Goal: Information Seeking & Learning: Find specific fact

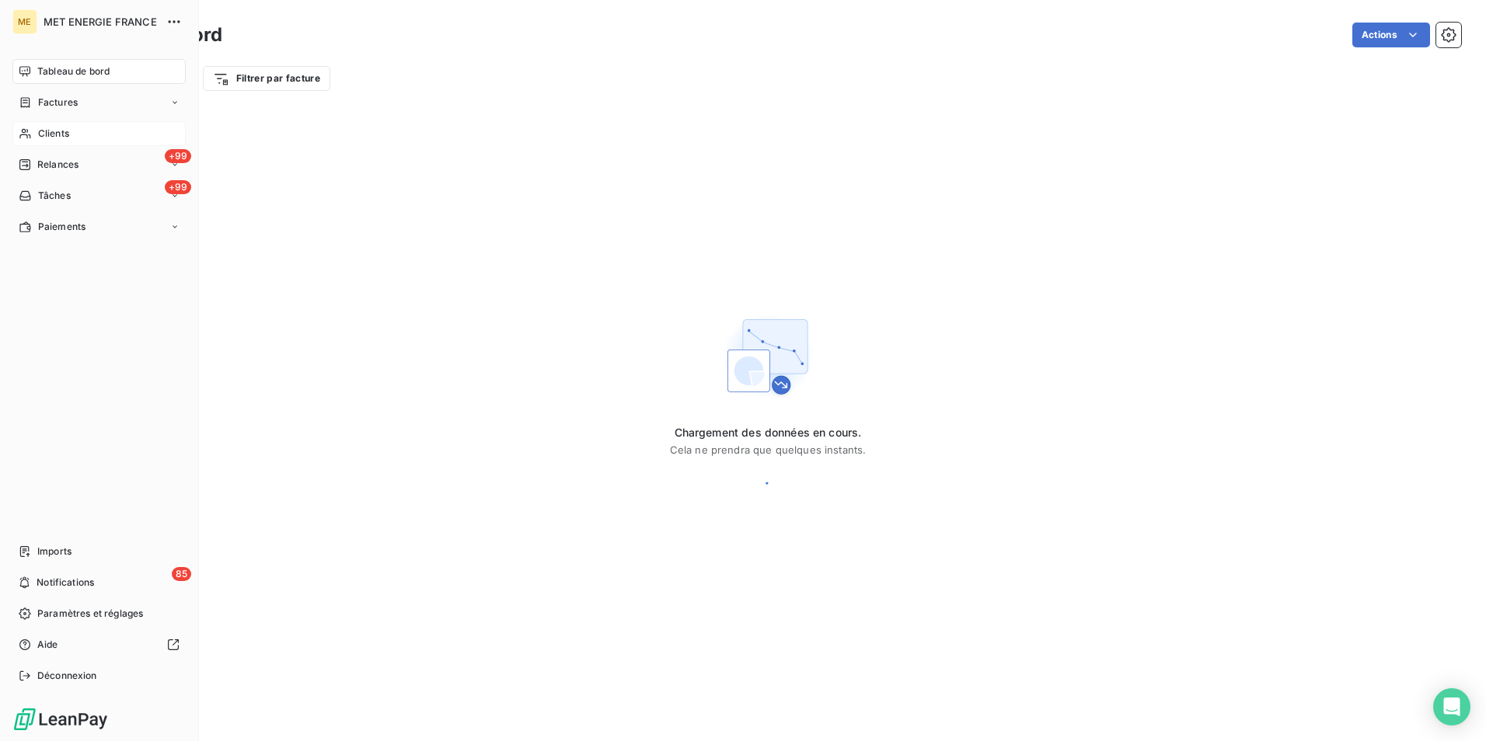
click at [50, 130] on span "Clients" at bounding box center [53, 134] width 31 height 14
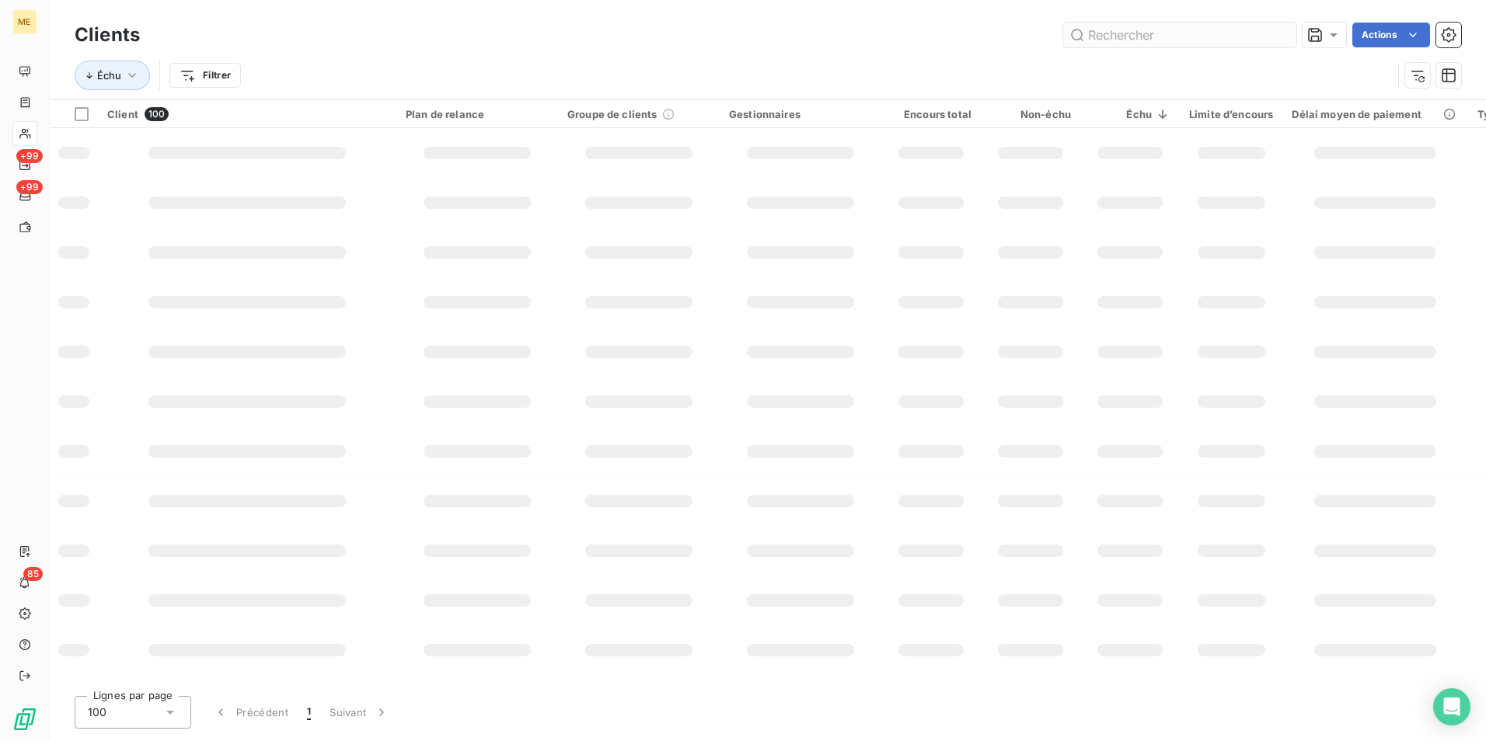
click at [1103, 37] on input "text" at bounding box center [1179, 35] width 233 height 25
type input "idex"
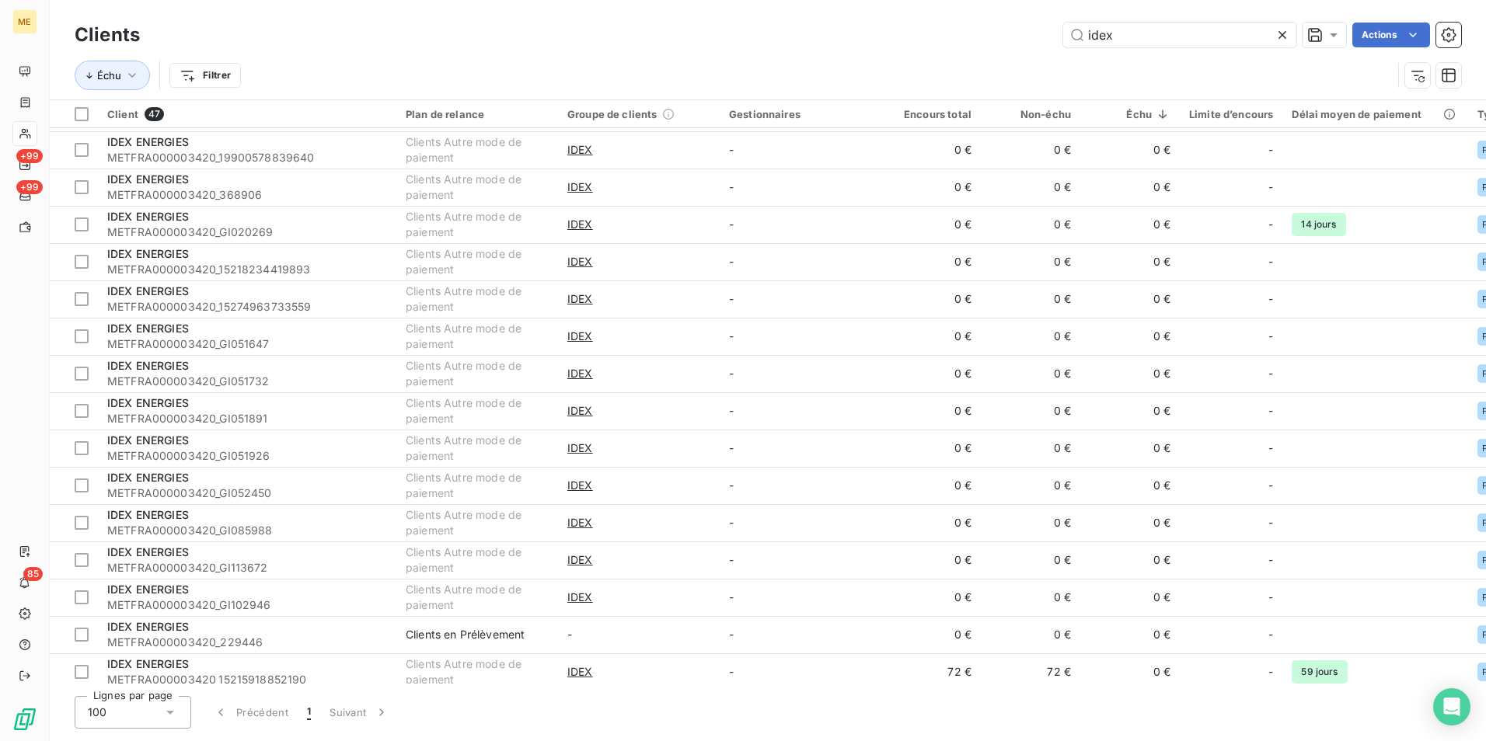
scroll to position [1205, 0]
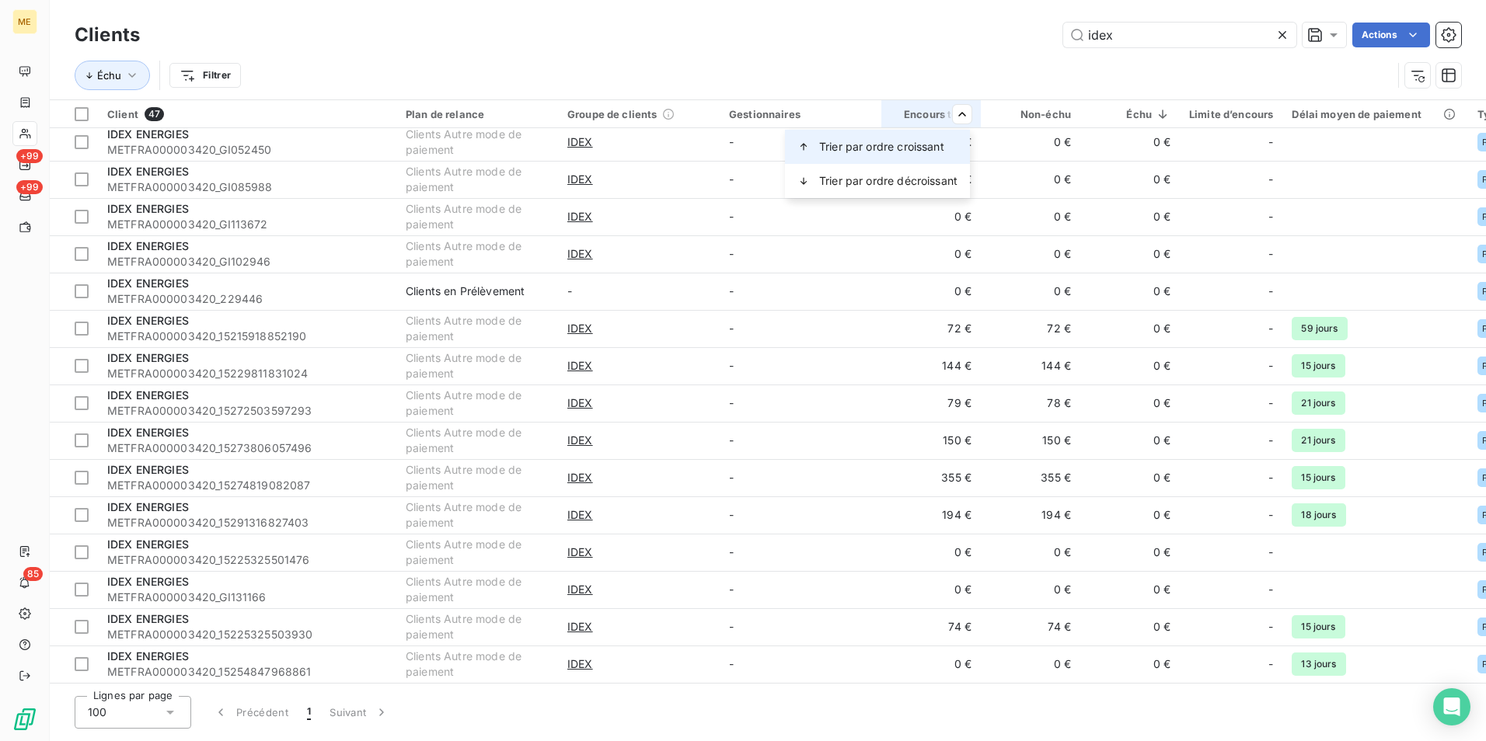
click at [952, 152] on div "Trier par ordre croissant" at bounding box center [877, 147] width 185 height 34
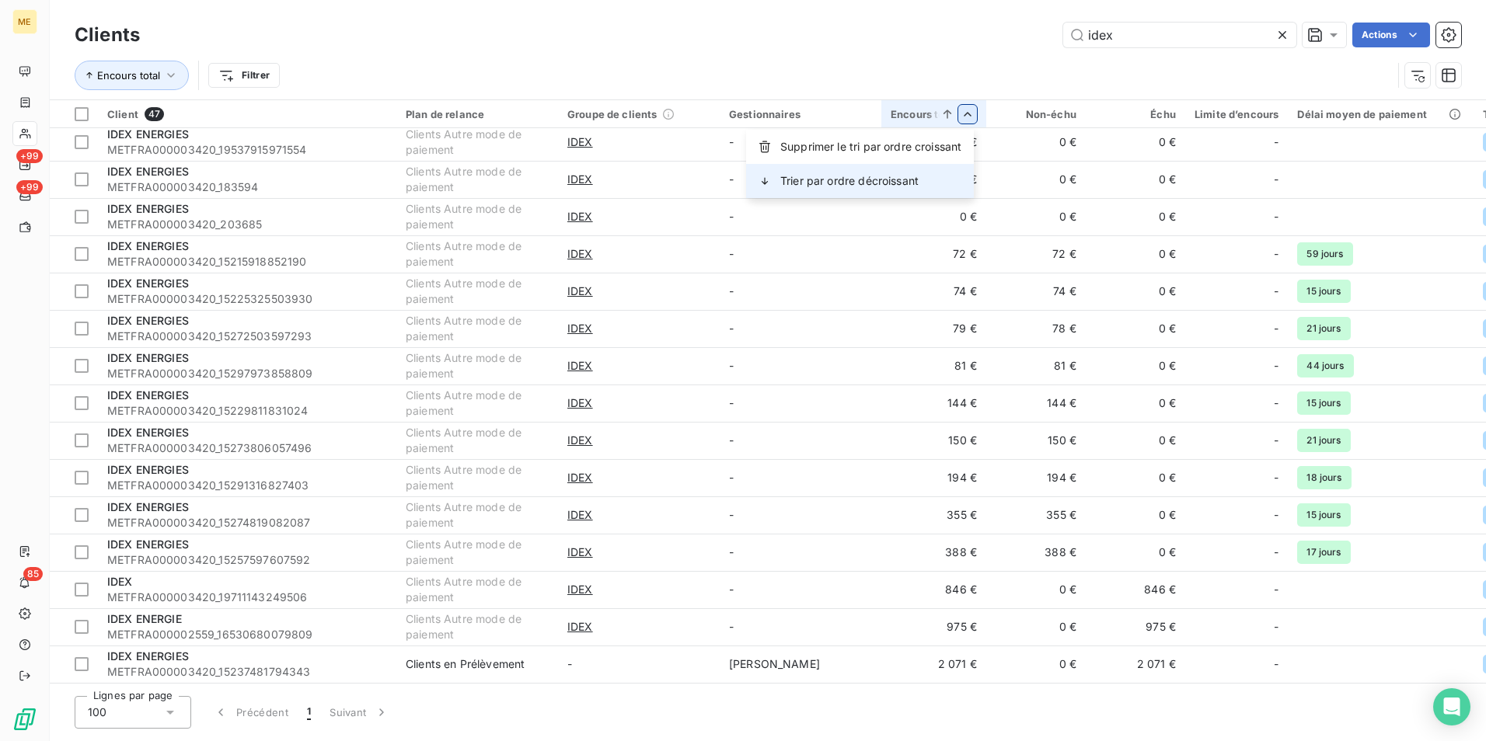
click at [929, 182] on div "Trier par ordre décroissant" at bounding box center [860, 181] width 228 height 34
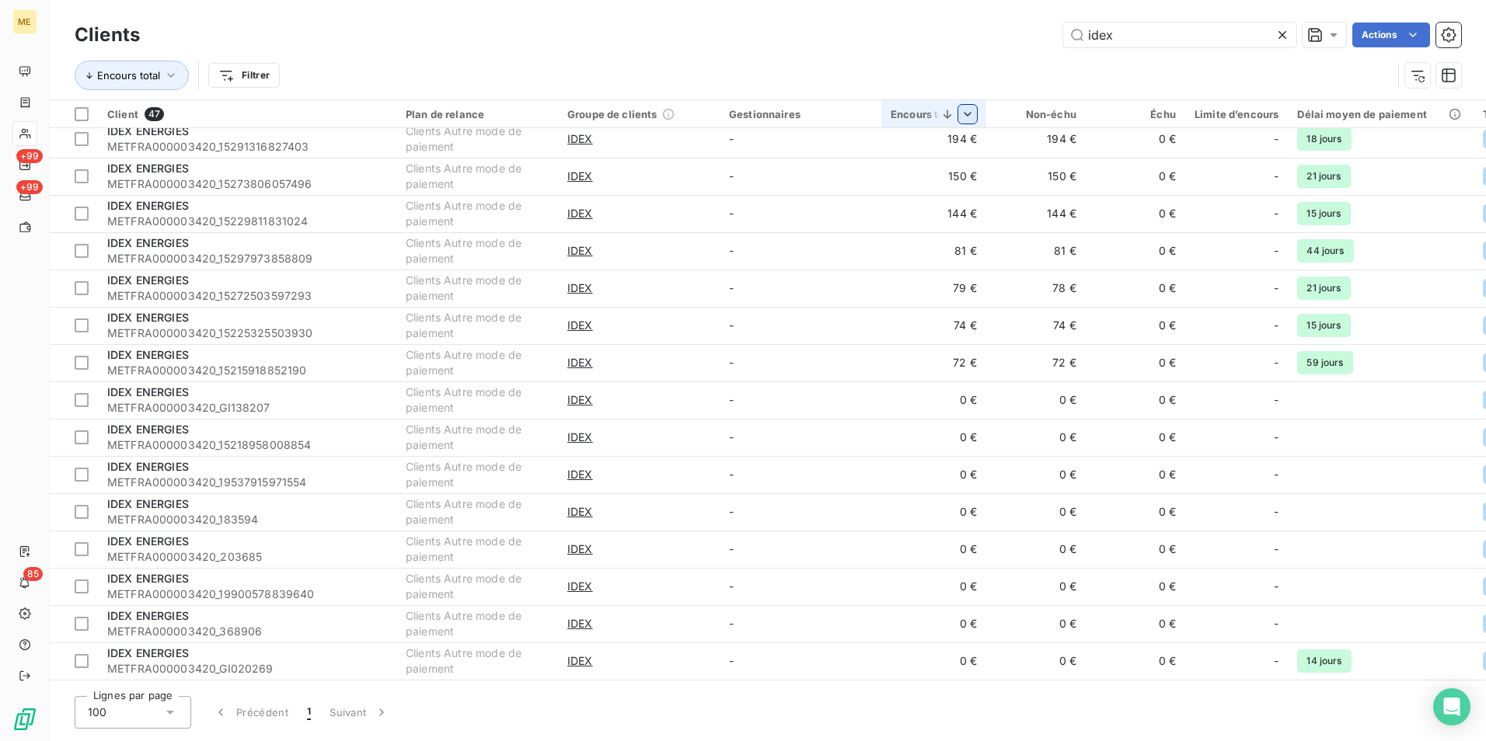
scroll to position [0, 0]
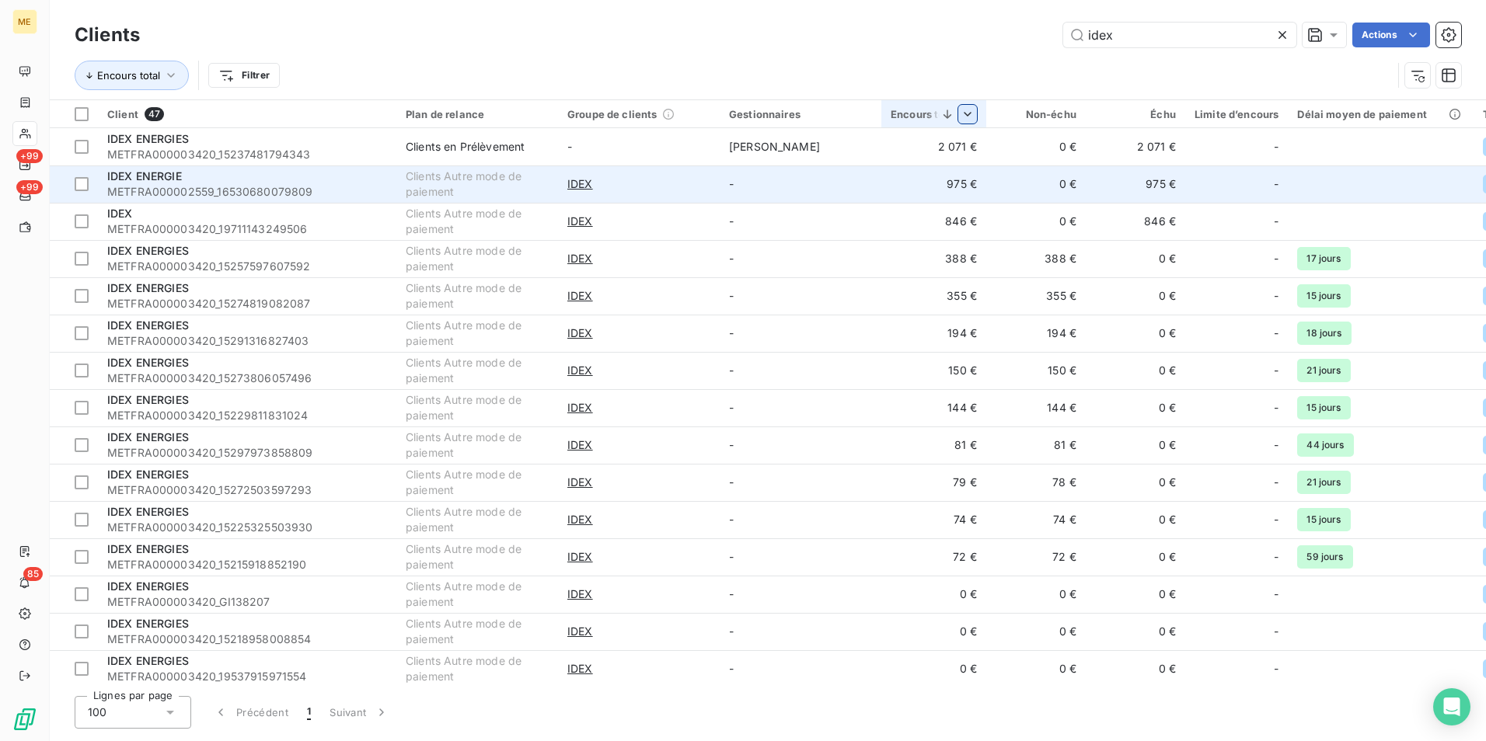
click at [984, 183] on td "975 €" at bounding box center [933, 184] width 105 height 37
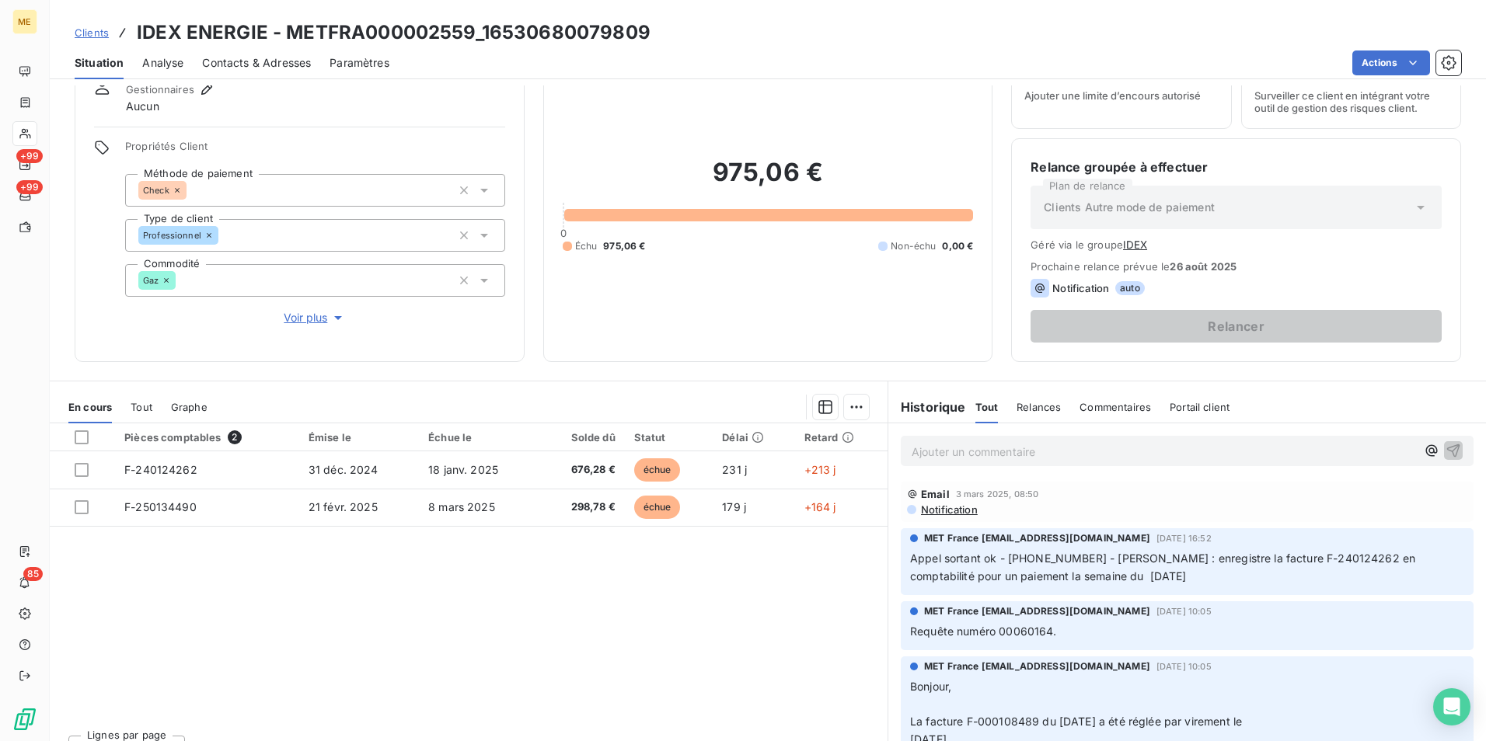
scroll to position [16, 0]
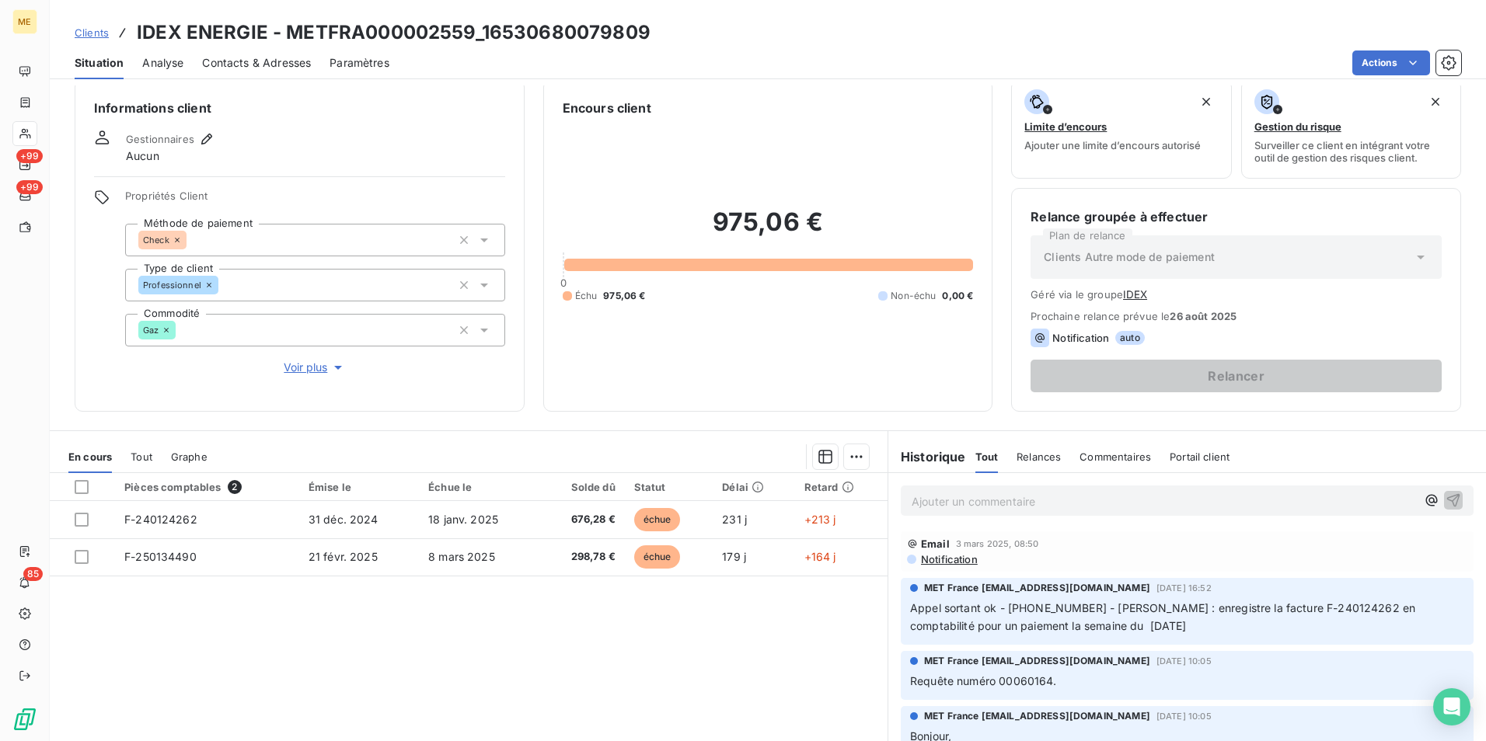
click at [315, 371] on span "Voir plus" at bounding box center [315, 368] width 62 height 16
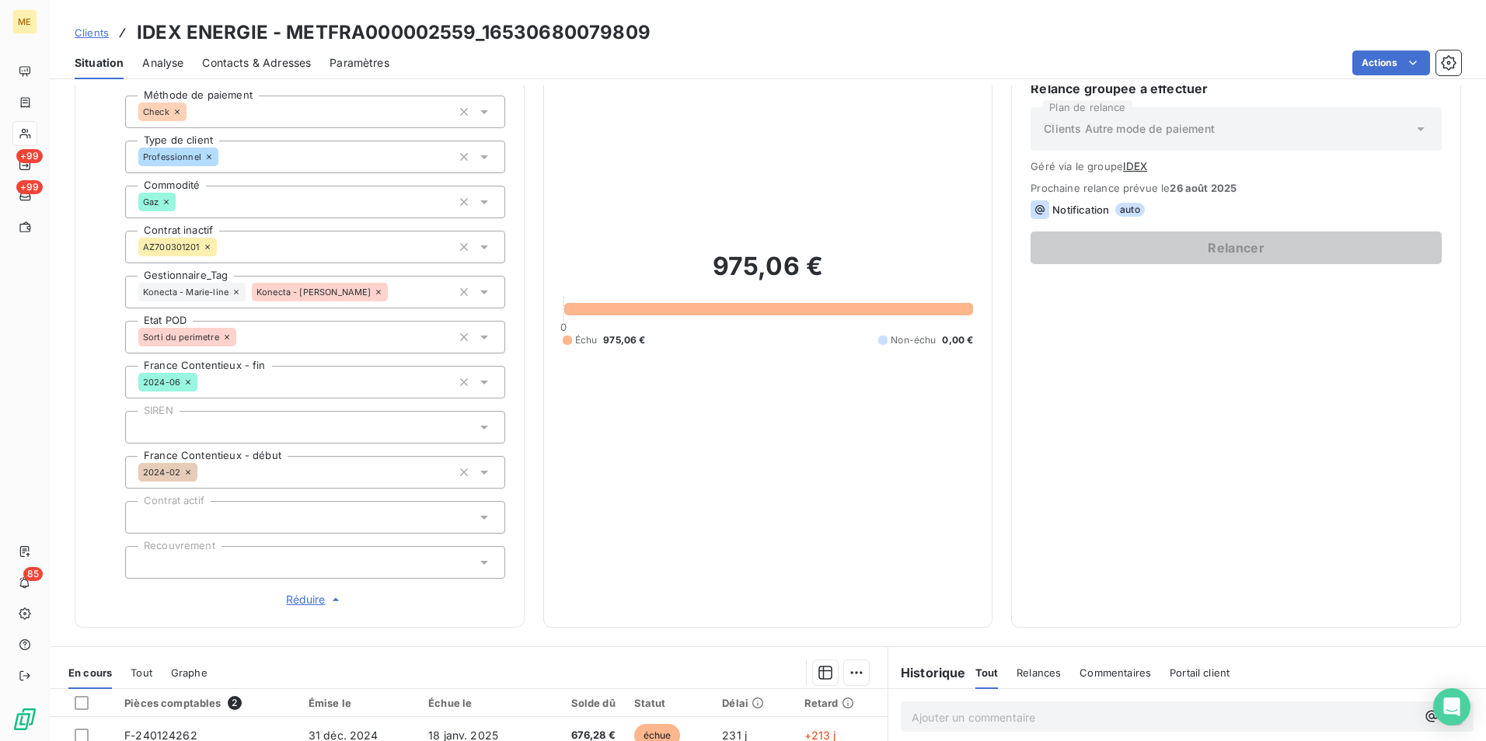
scroll to position [171, 0]
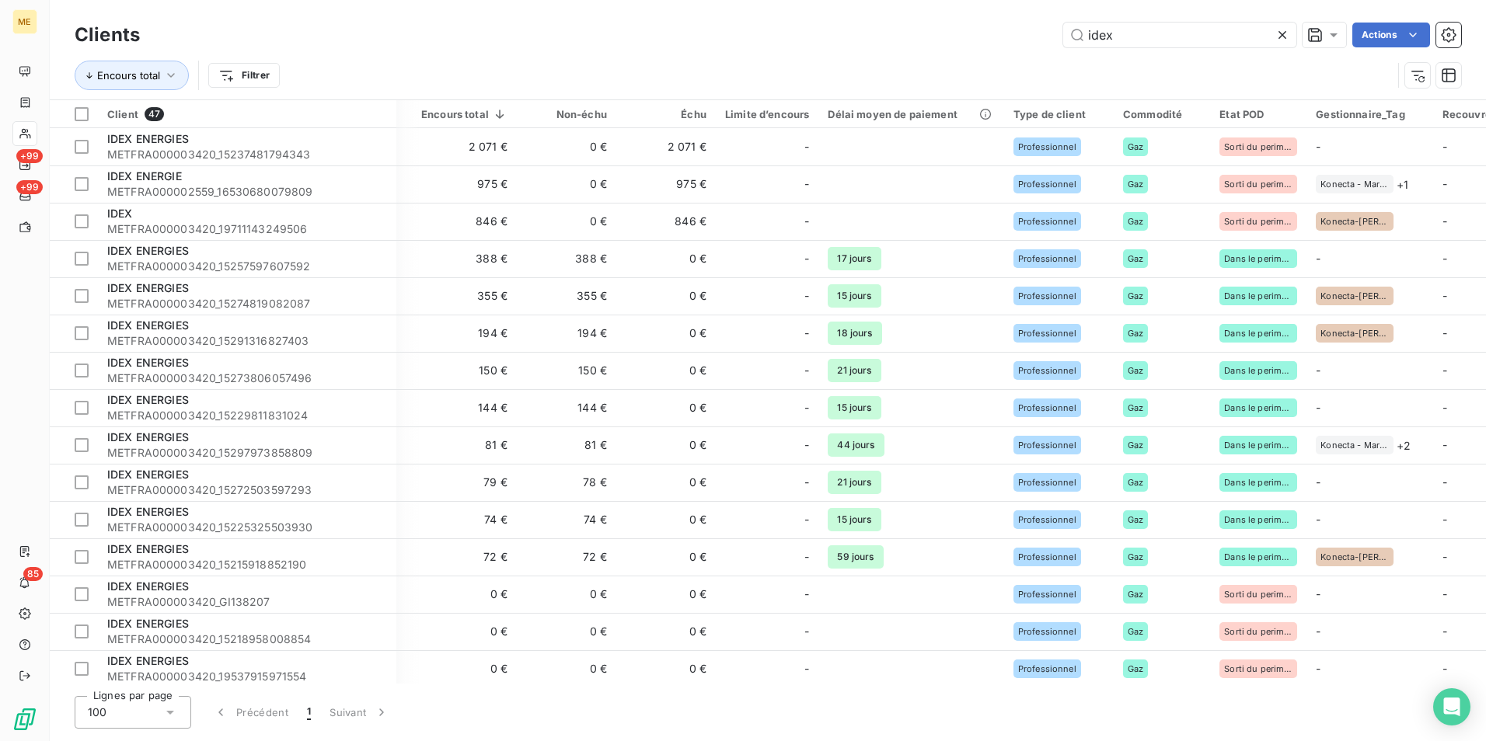
scroll to position [0, 471]
click at [1156, 33] on input "idex" at bounding box center [1179, 35] width 233 height 25
paste input "METFRA000009144"
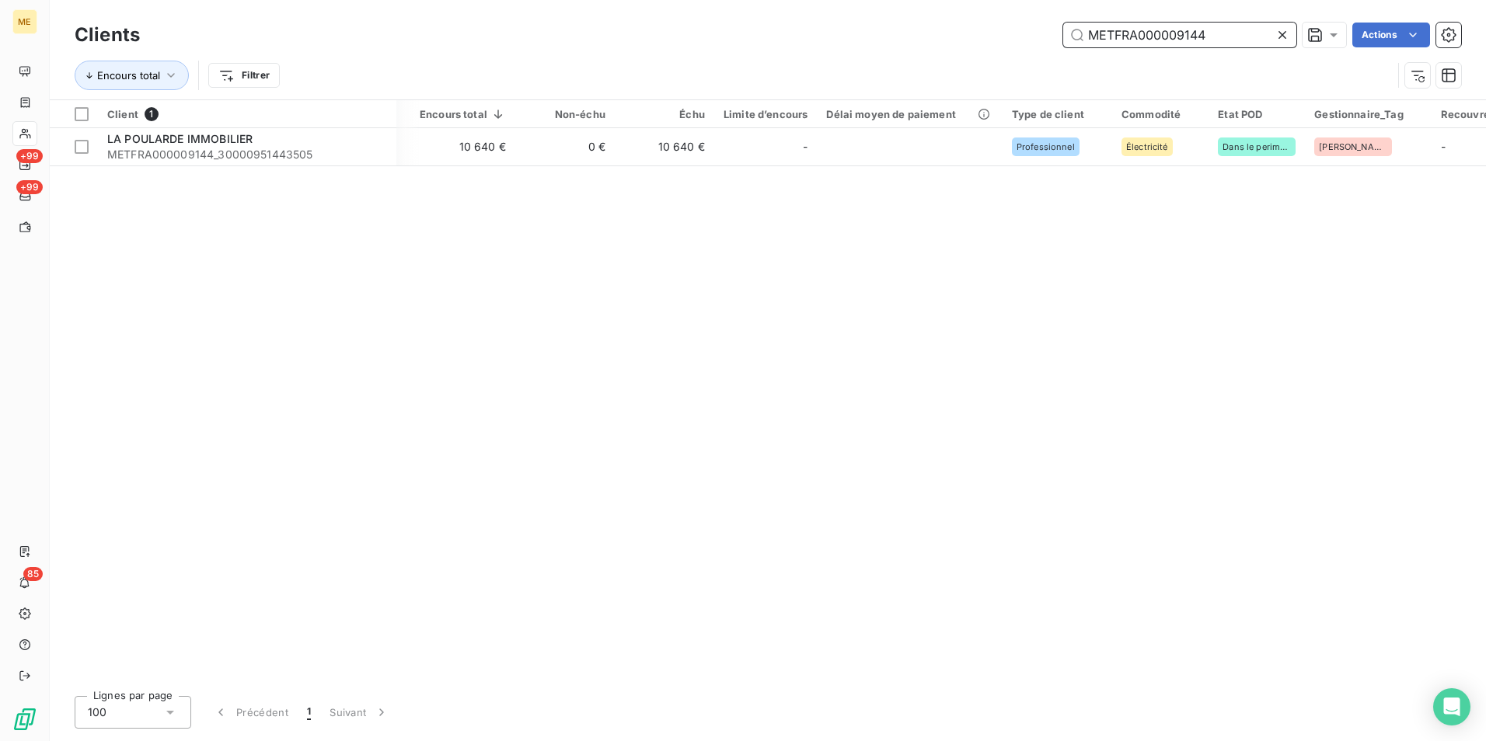
type input "METFRA000009144"
click at [284, 167] on div "Client 1 Plan de relance Groupe de clients Gestionnaires Encours total Non-échu…" at bounding box center [768, 392] width 1436 height 584
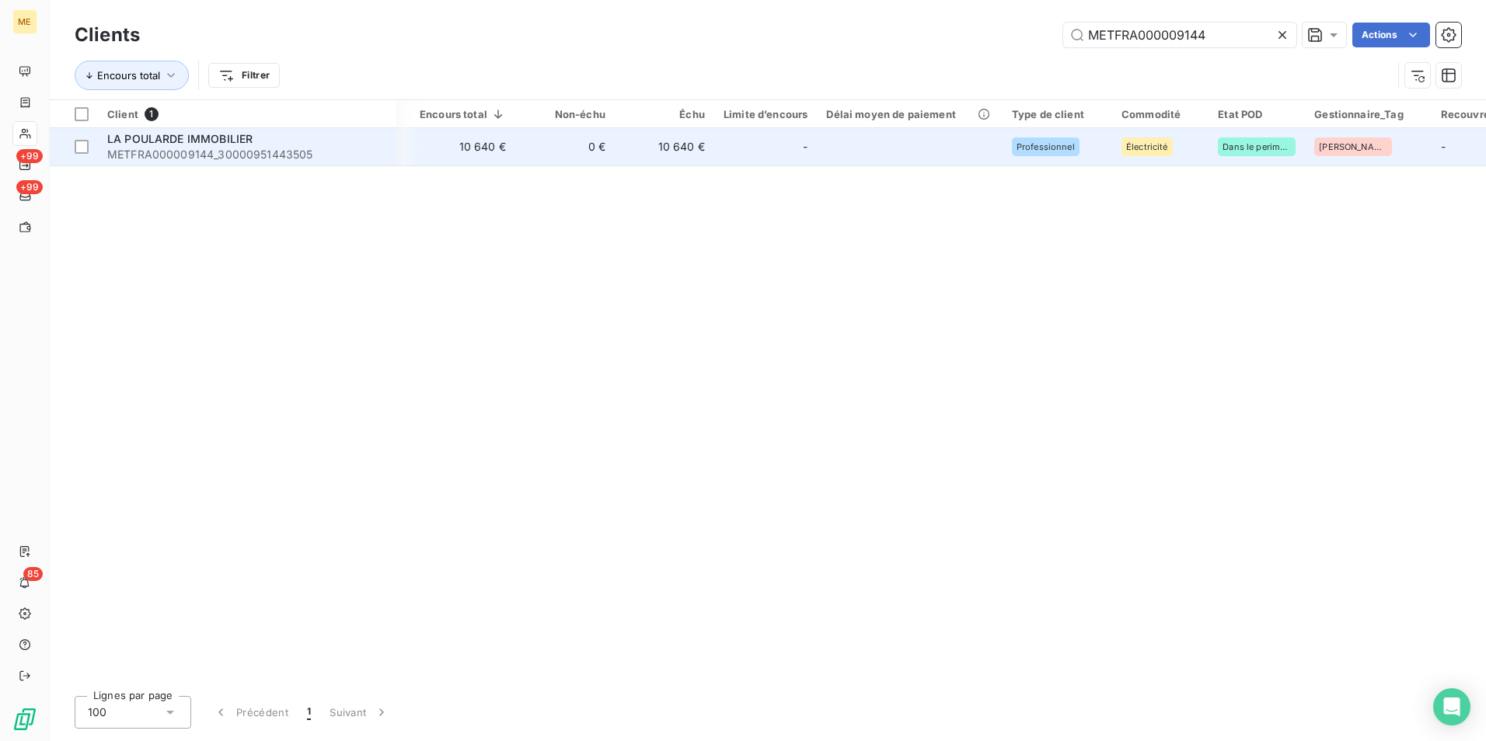
click at [302, 151] on span "METFRA000009144_30000951443505" at bounding box center [247, 155] width 280 height 16
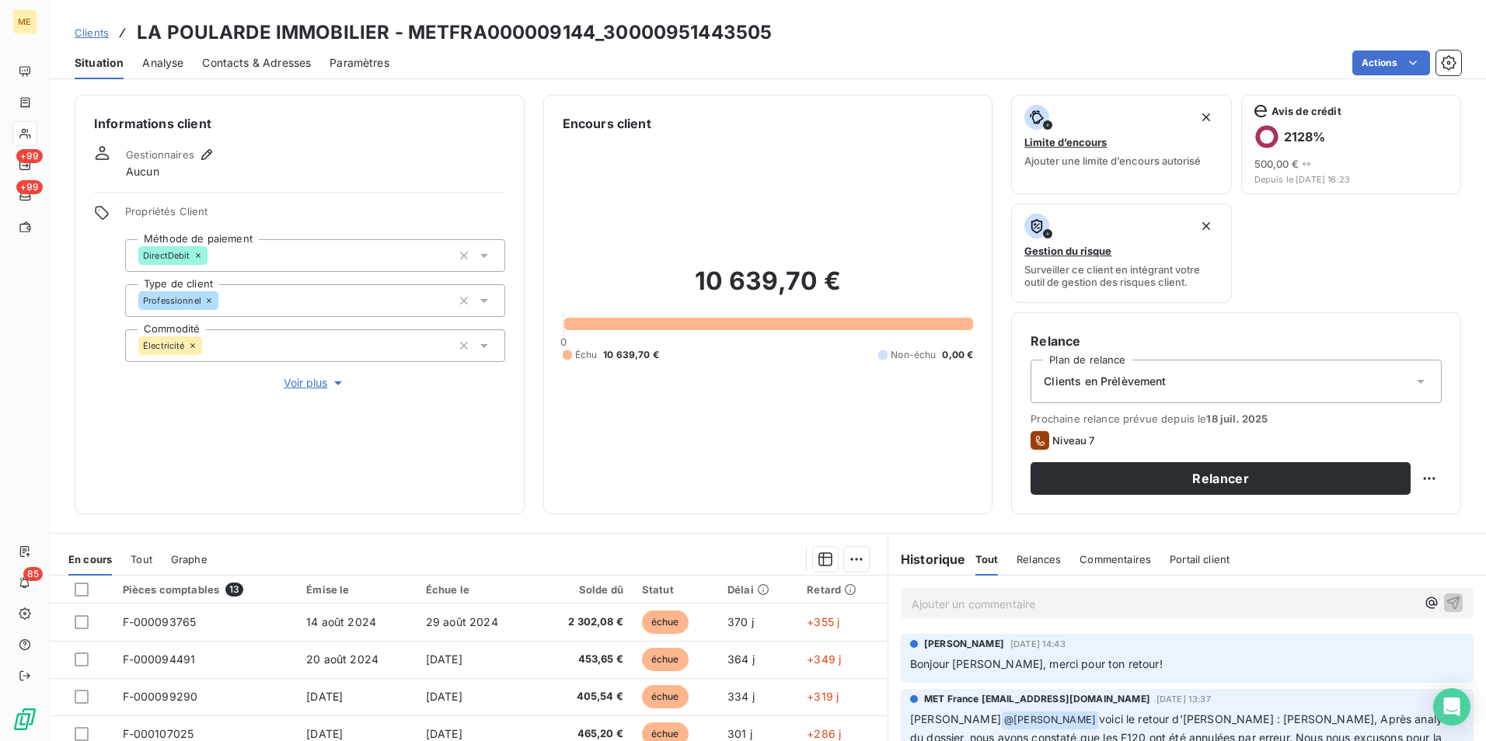
scroll to position [155, 0]
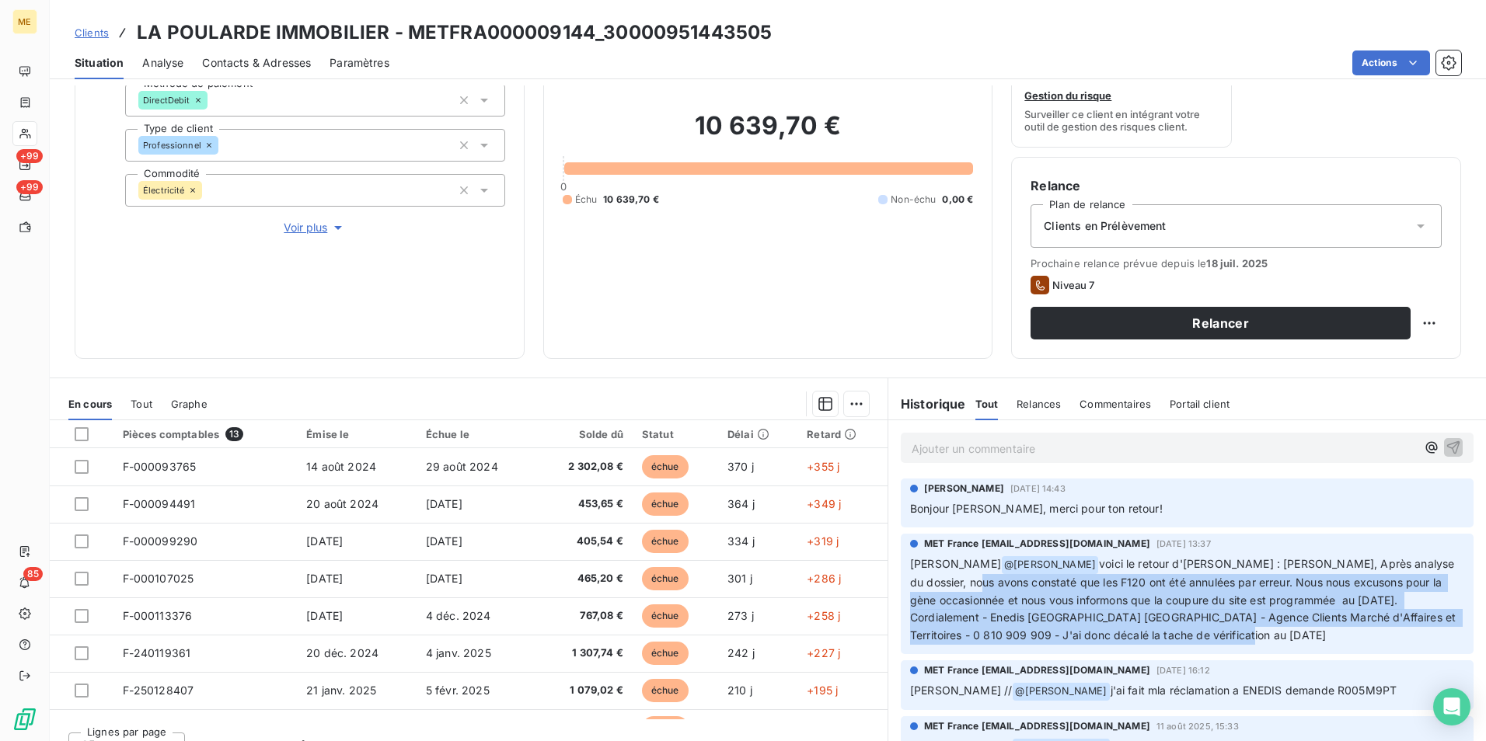
drag, startPoint x: 922, startPoint y: 583, endPoint x: 1424, endPoint y: 630, distance: 504.3
click at [1424, 630] on p "[PERSON_NAME] @ Klea Verjoni voici le retour d'[PERSON_NAME] : Bonjour, Après a…" at bounding box center [1187, 600] width 554 height 89
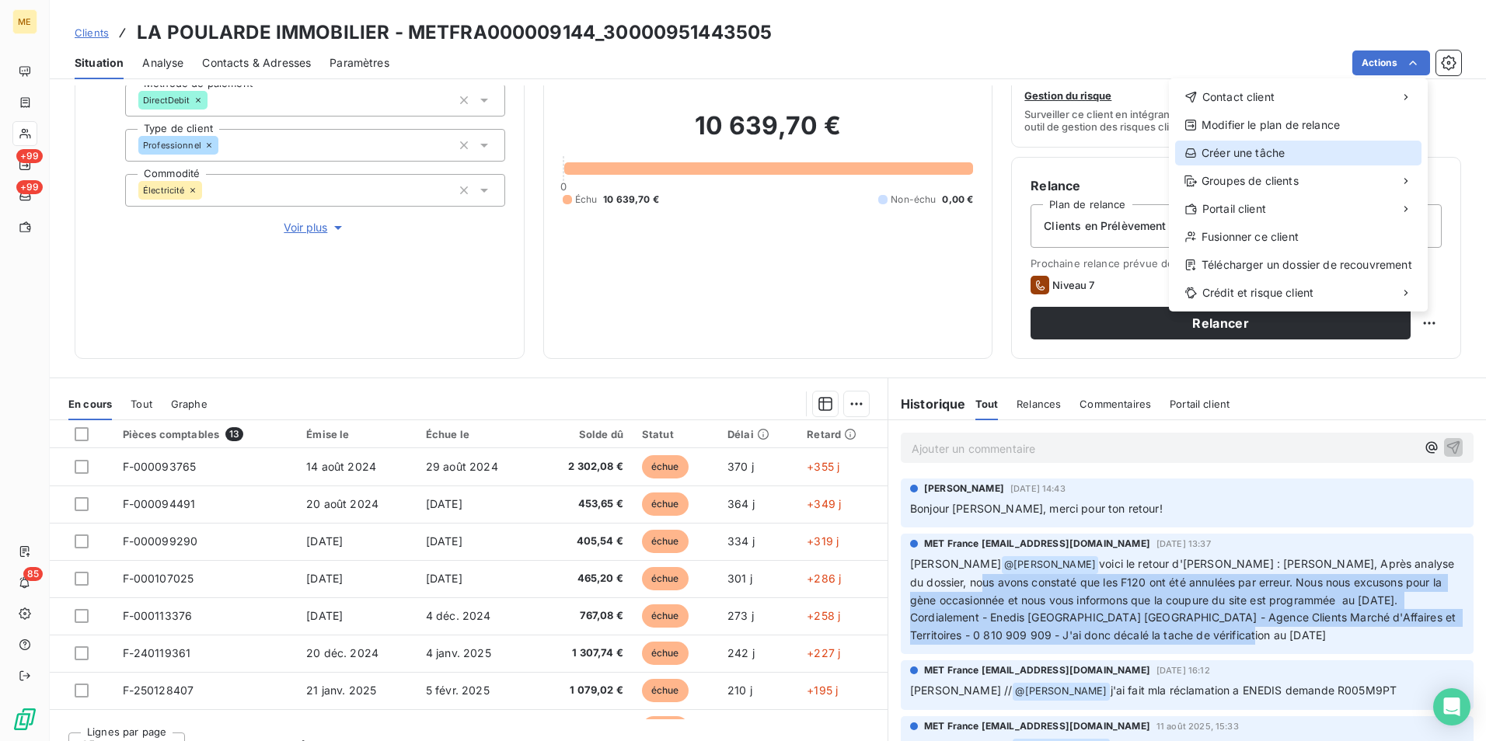
click at [1354, 153] on div "Créer une tâche" at bounding box center [1298, 153] width 246 height 25
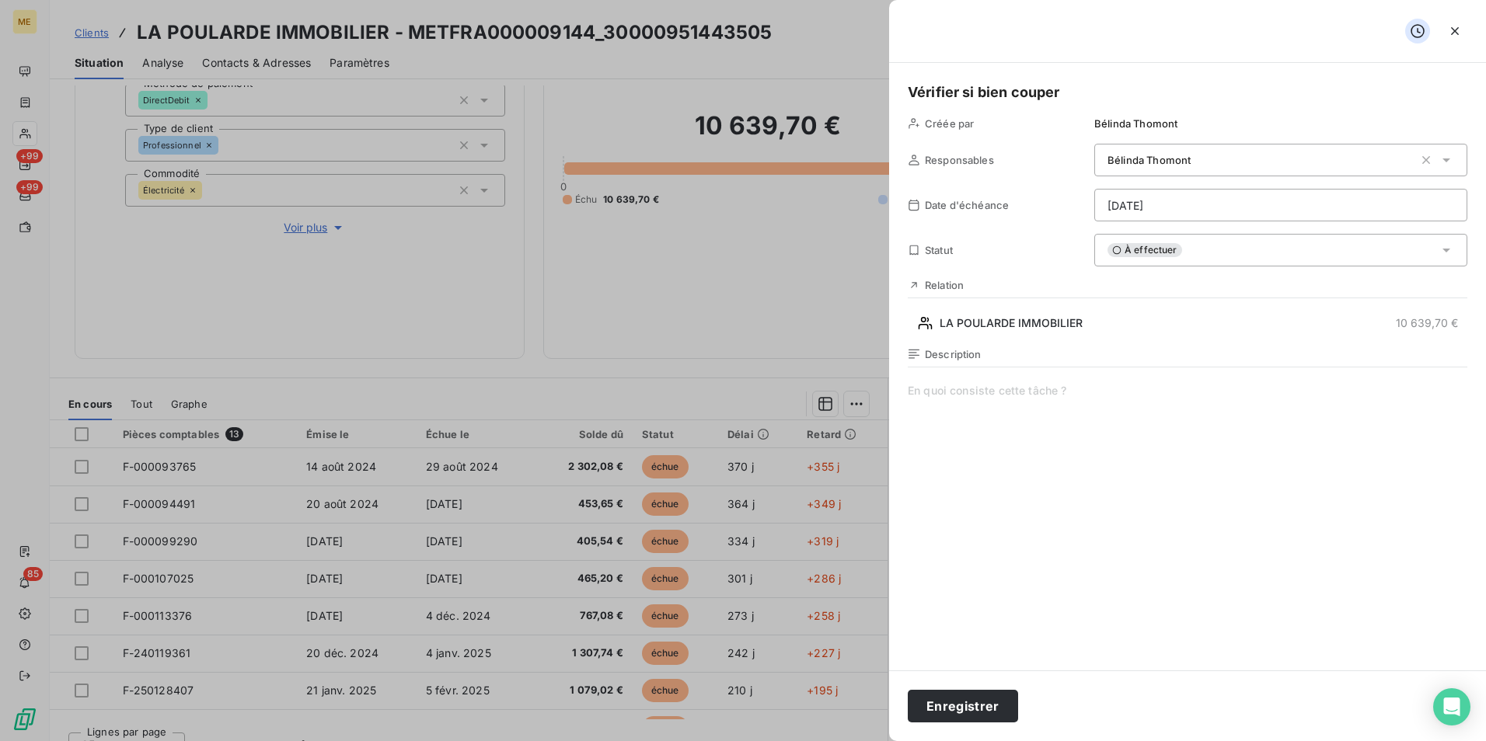
click at [1177, 194] on html "ME +99 +99 85 Clients LA POULARDE IMMOBILIER - METFRA000009144_30000951443505 S…" at bounding box center [743, 370] width 1486 height 741
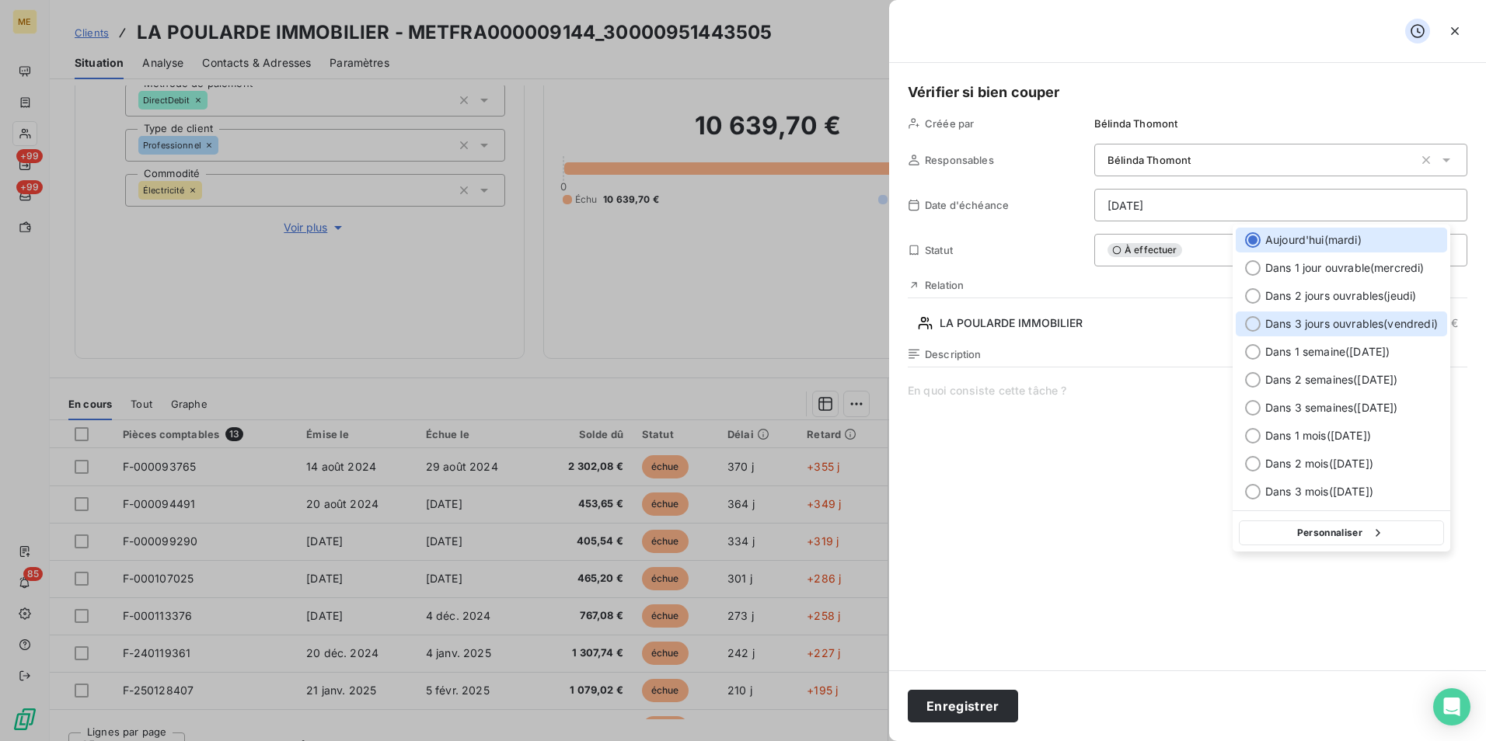
click at [1340, 326] on span "Dans 3 jours ouvrables ( [DATE] )" at bounding box center [1351, 324] width 173 height 16
type input "[DATE]"
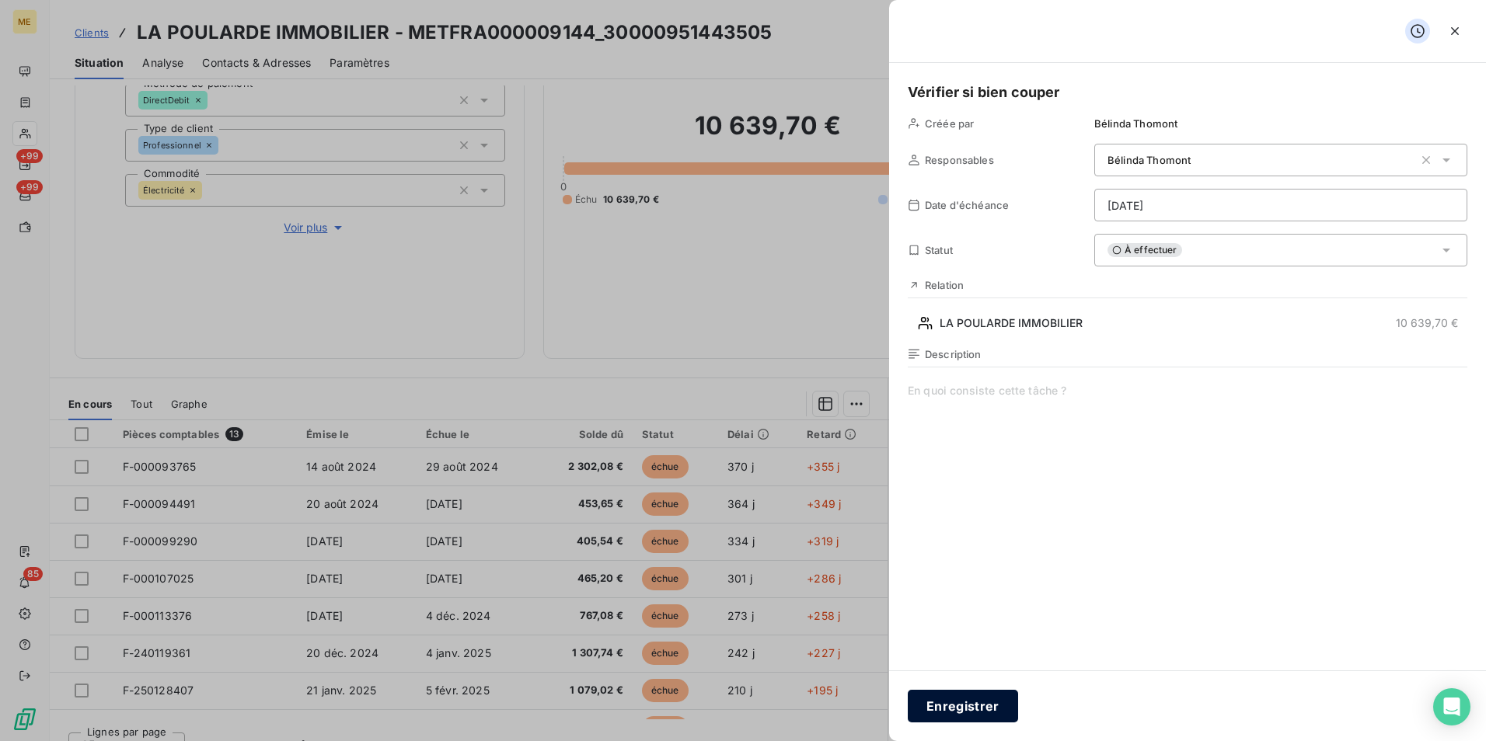
click at [953, 712] on button "Enregistrer" at bounding box center [963, 706] width 110 height 33
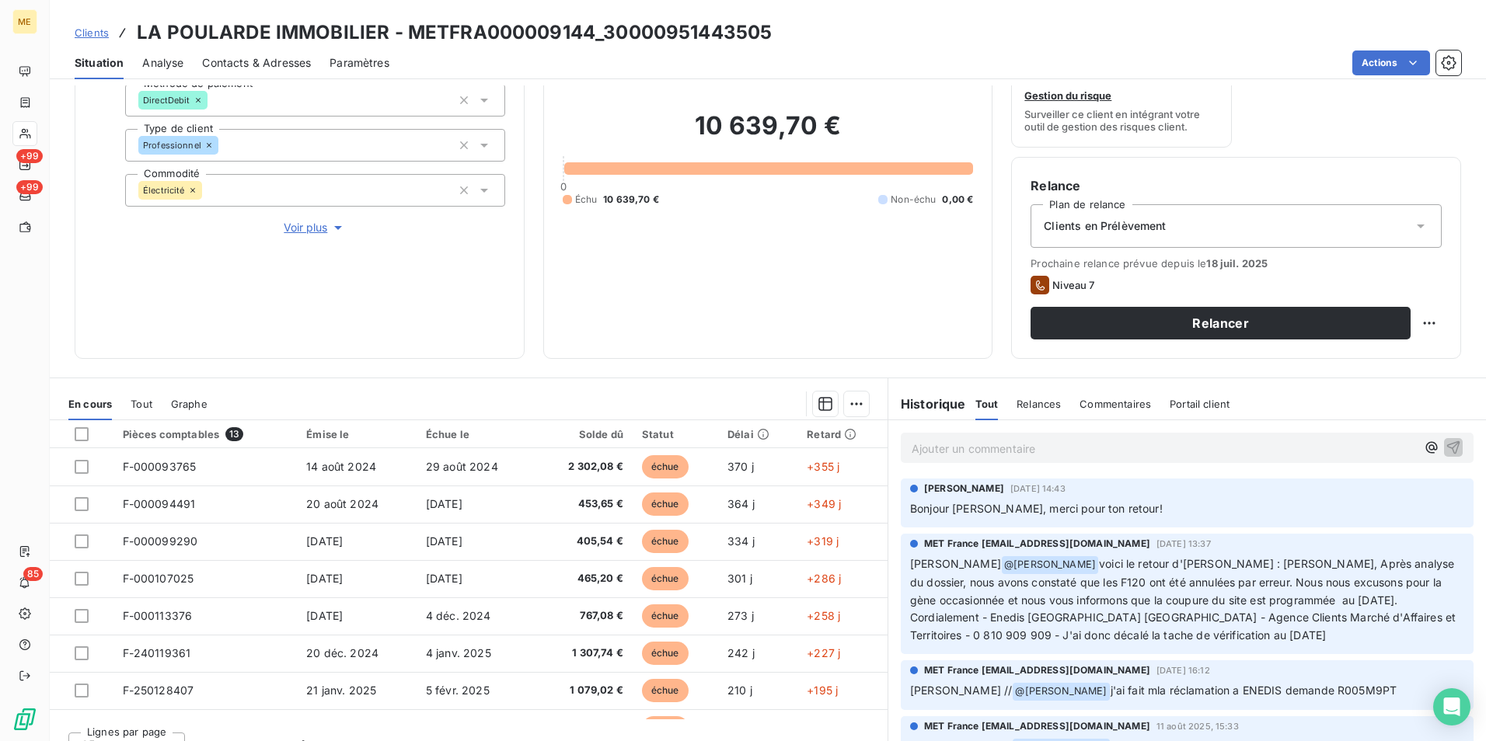
click at [98, 33] on span "Clients" at bounding box center [92, 32] width 34 height 12
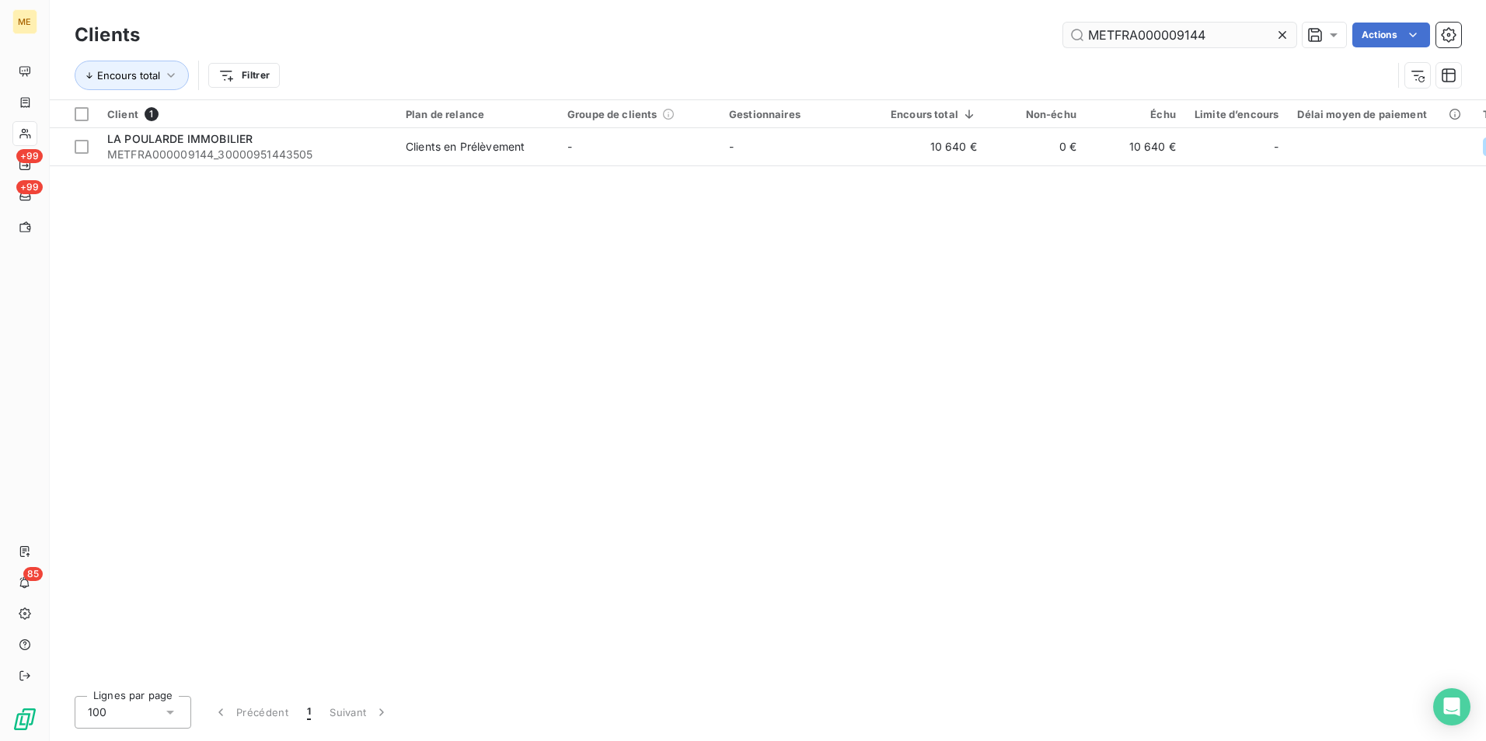
click at [1181, 38] on input "METFRA000009144" at bounding box center [1179, 35] width 233 height 25
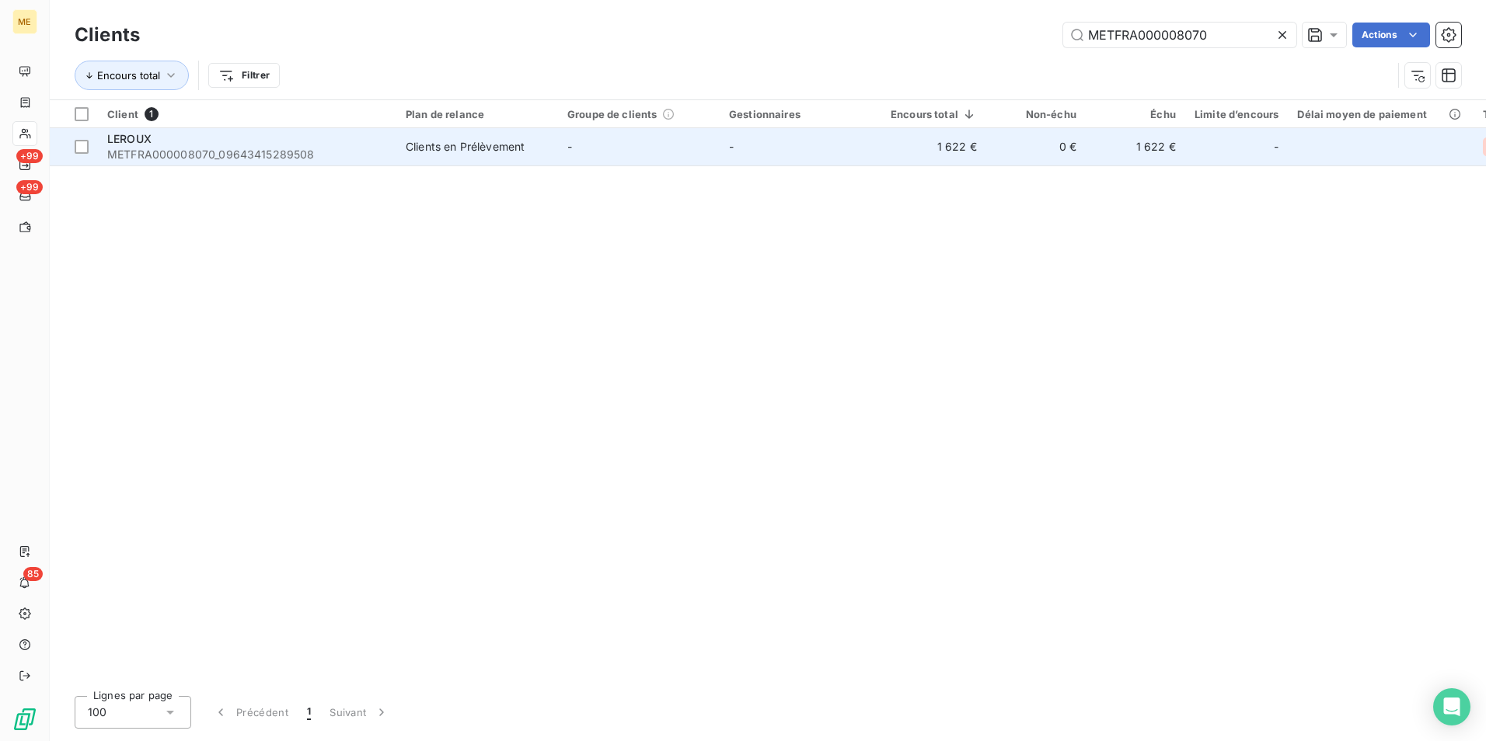
type input "METFRA000008070"
click at [661, 159] on td "-" at bounding box center [639, 146] width 162 height 37
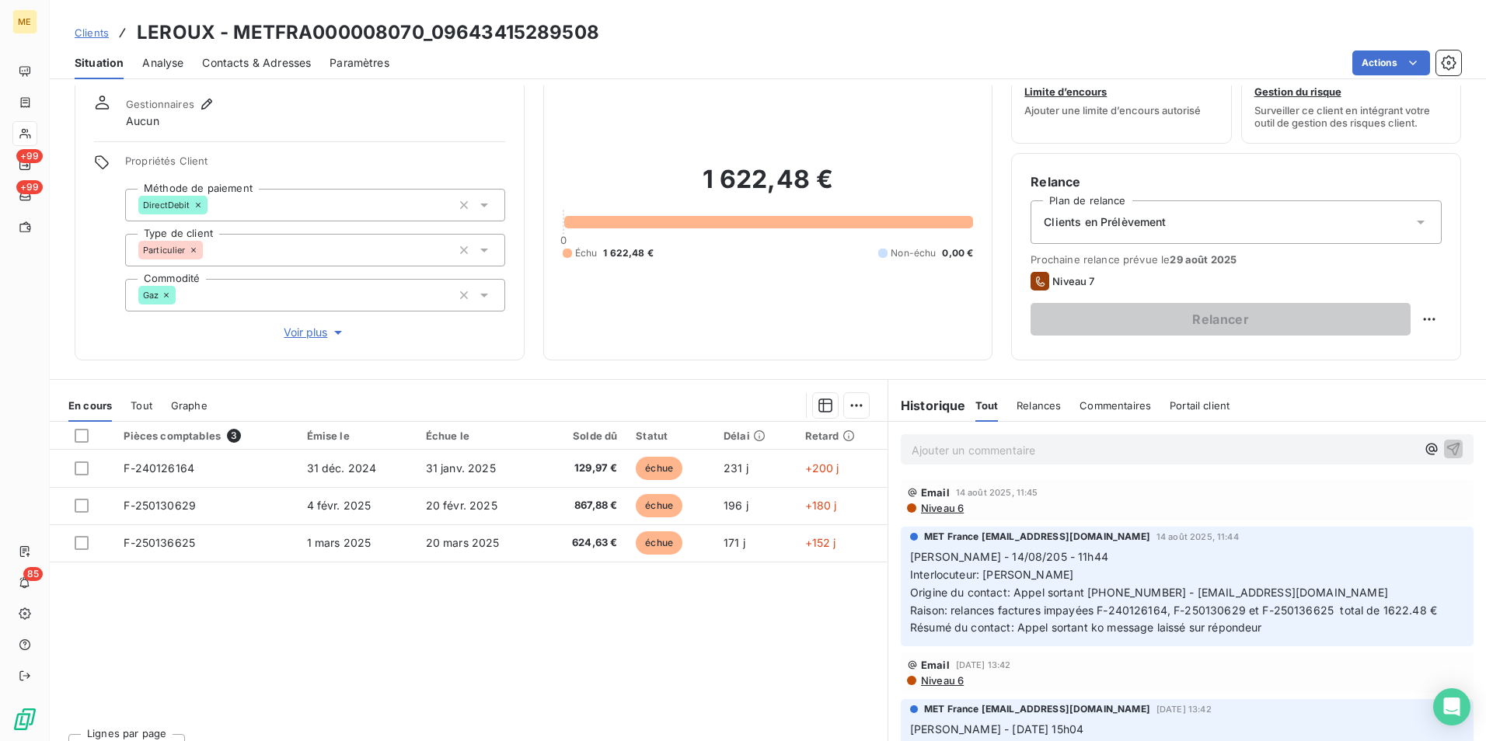
scroll to position [77, 0]
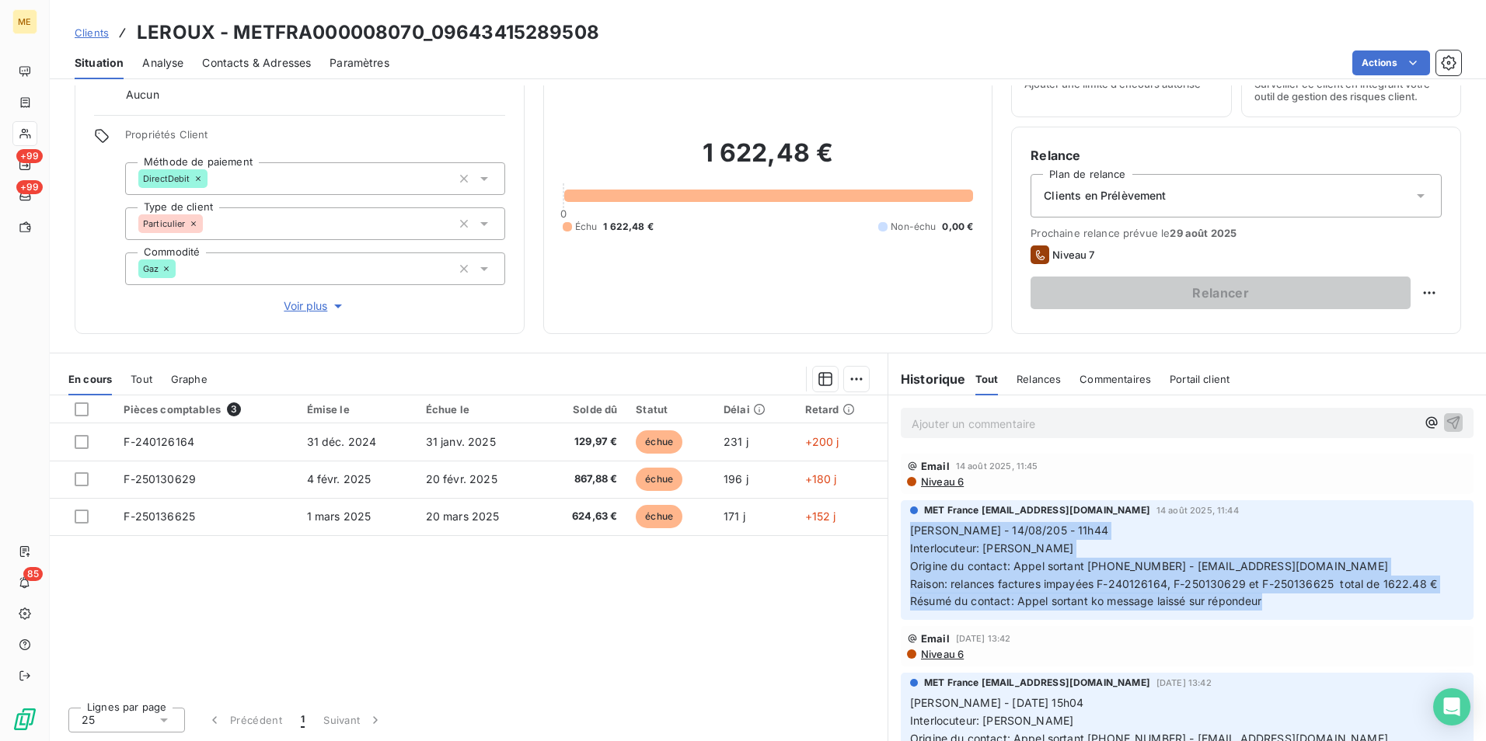
drag, startPoint x: 1299, startPoint y: 604, endPoint x: 893, endPoint y: 535, distance: 412.3
click at [893, 535] on div "MET France [EMAIL_ADDRESS][DOMAIN_NAME] [DATE] 11:44 [PERSON_NAME] - 14/08/205 …" at bounding box center [1187, 560] width 598 height 126
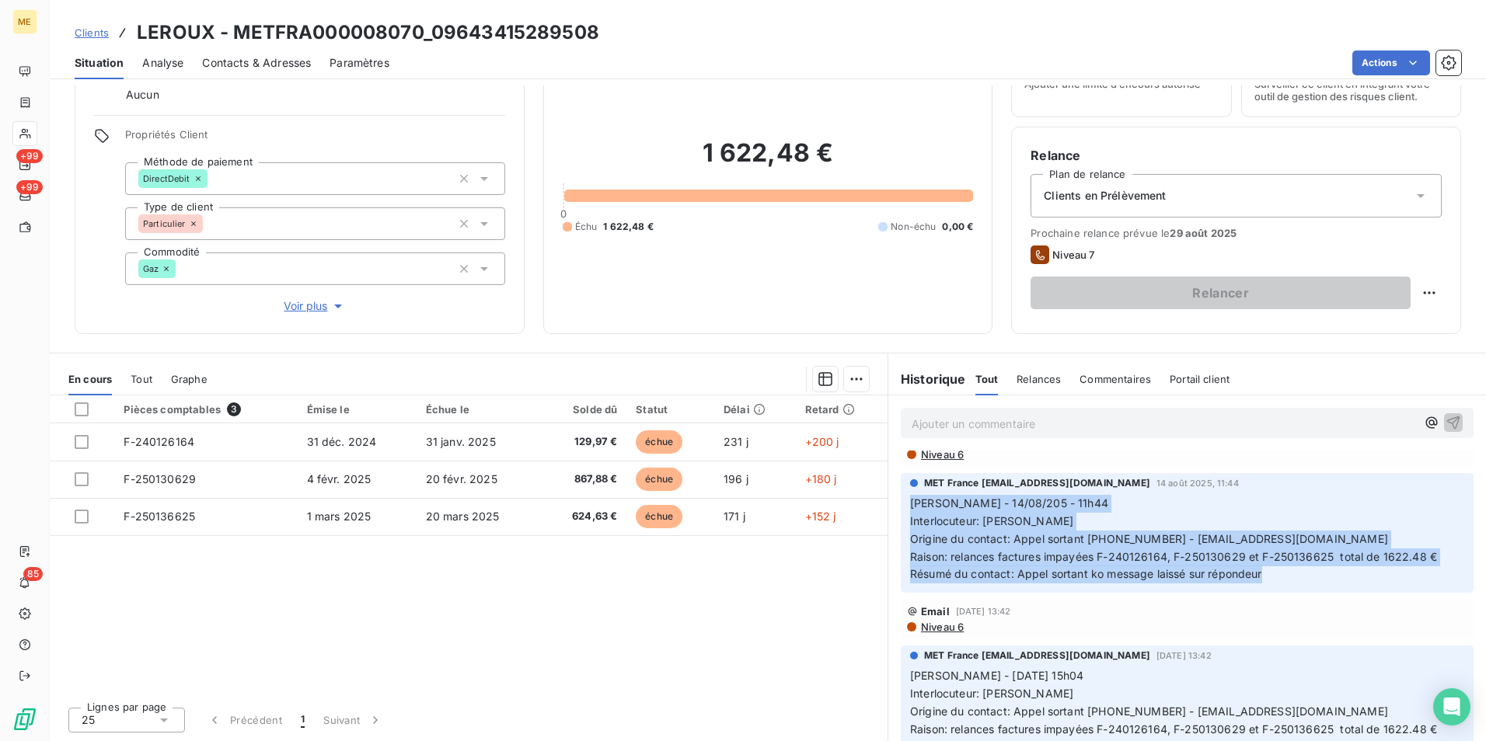
scroll to position [0, 0]
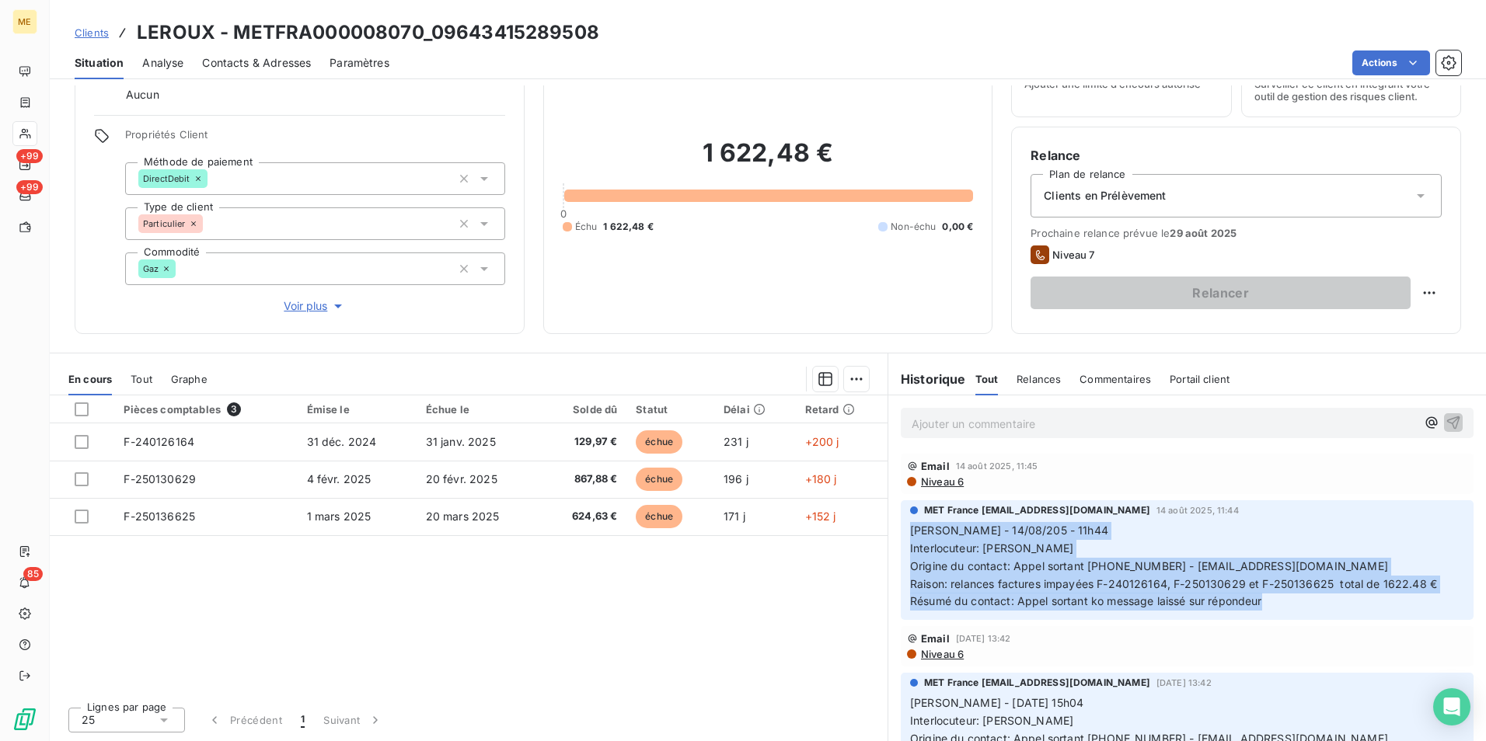
click at [96, 29] on span "Clients" at bounding box center [92, 32] width 34 height 12
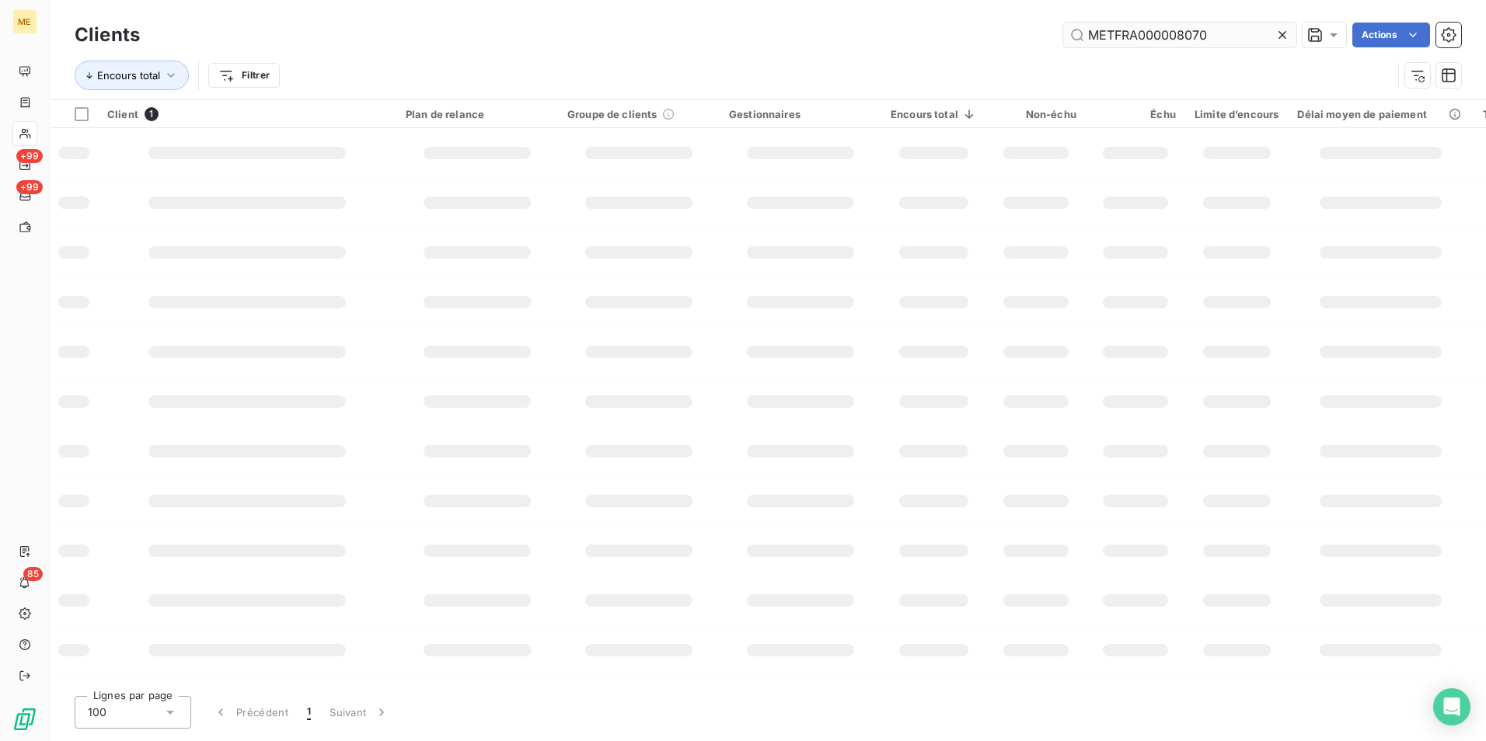
click at [1187, 26] on input "METFRA000008070" at bounding box center [1179, 35] width 233 height 25
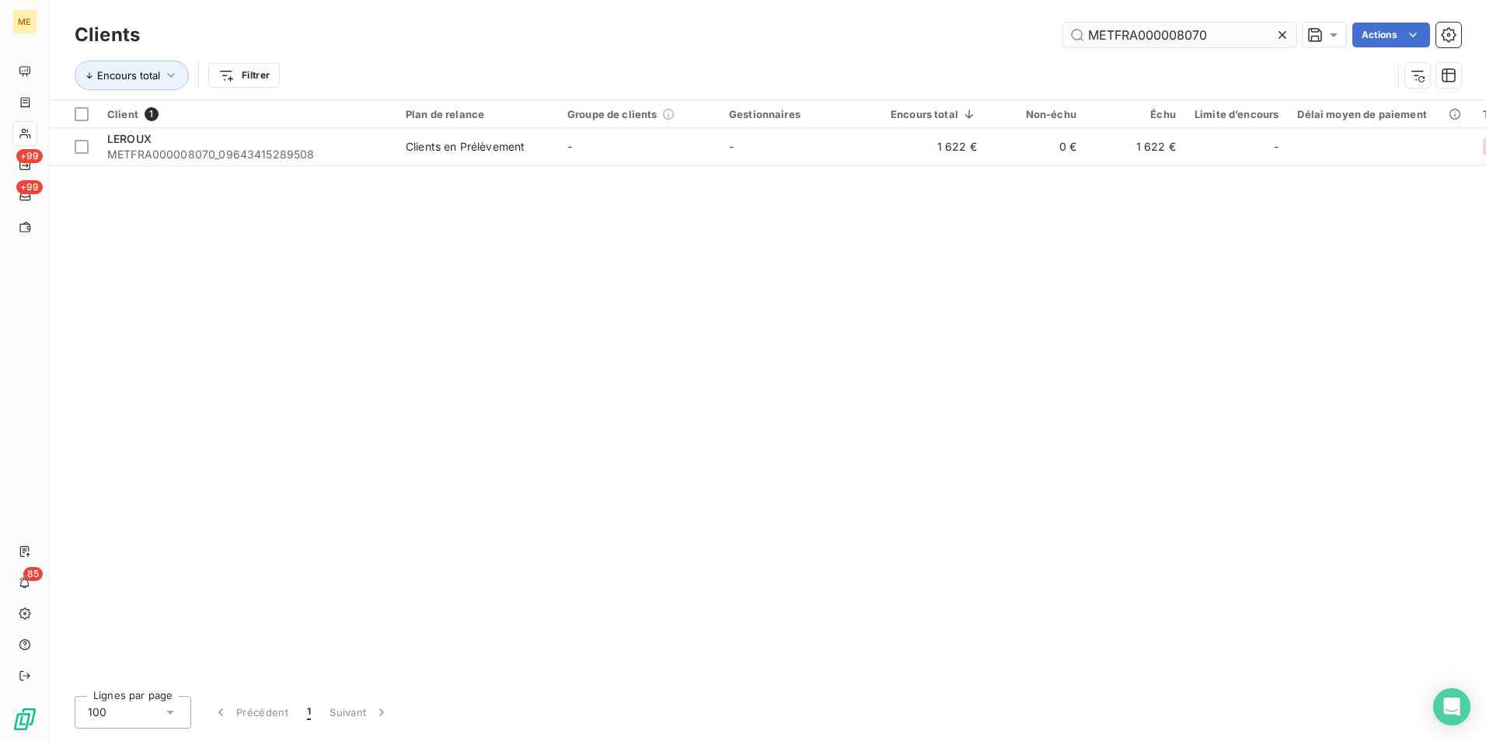
click at [1187, 26] on input "METFRA000008070" at bounding box center [1179, 35] width 233 height 25
type input "METFRA000006933"
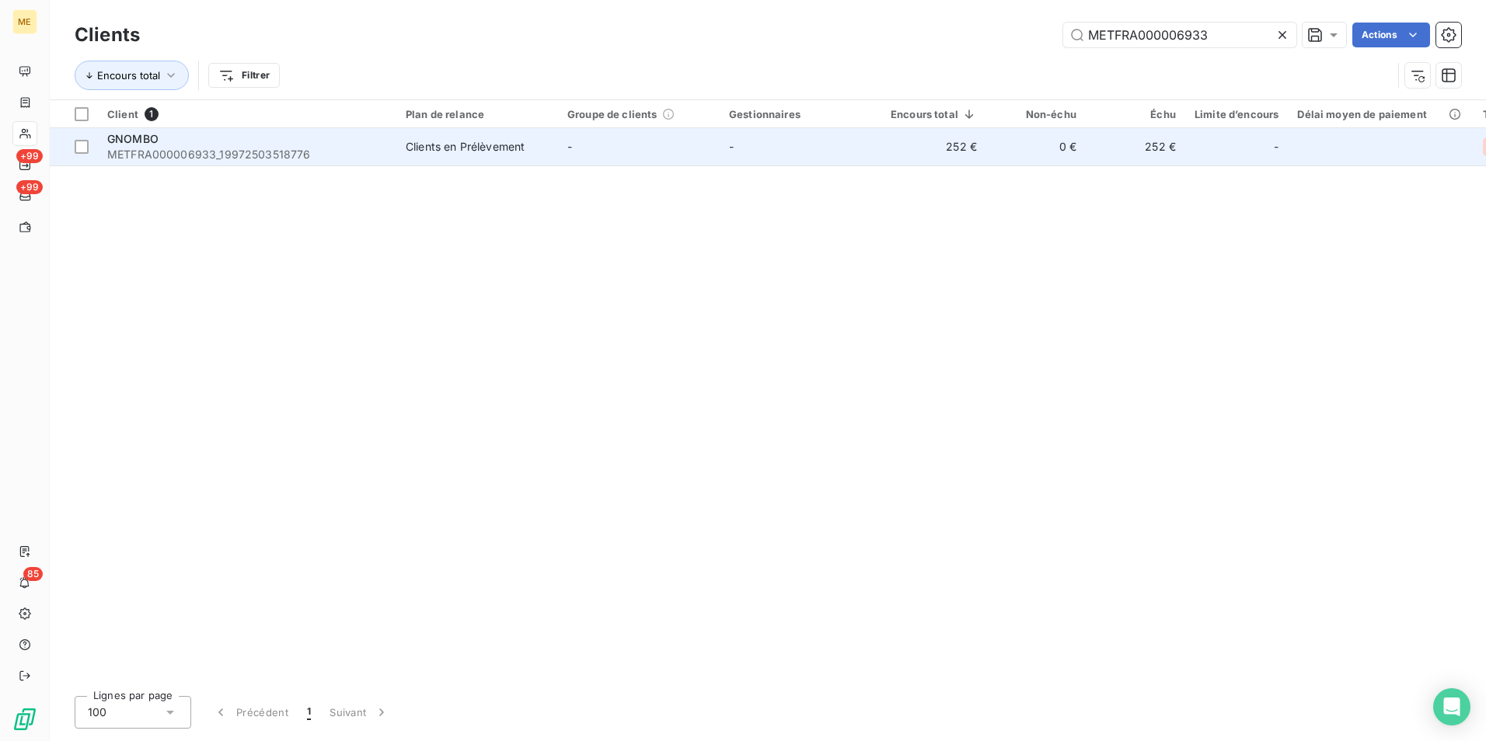
click at [480, 161] on td "Clients en Prélèvement" at bounding box center [477, 146] width 162 height 37
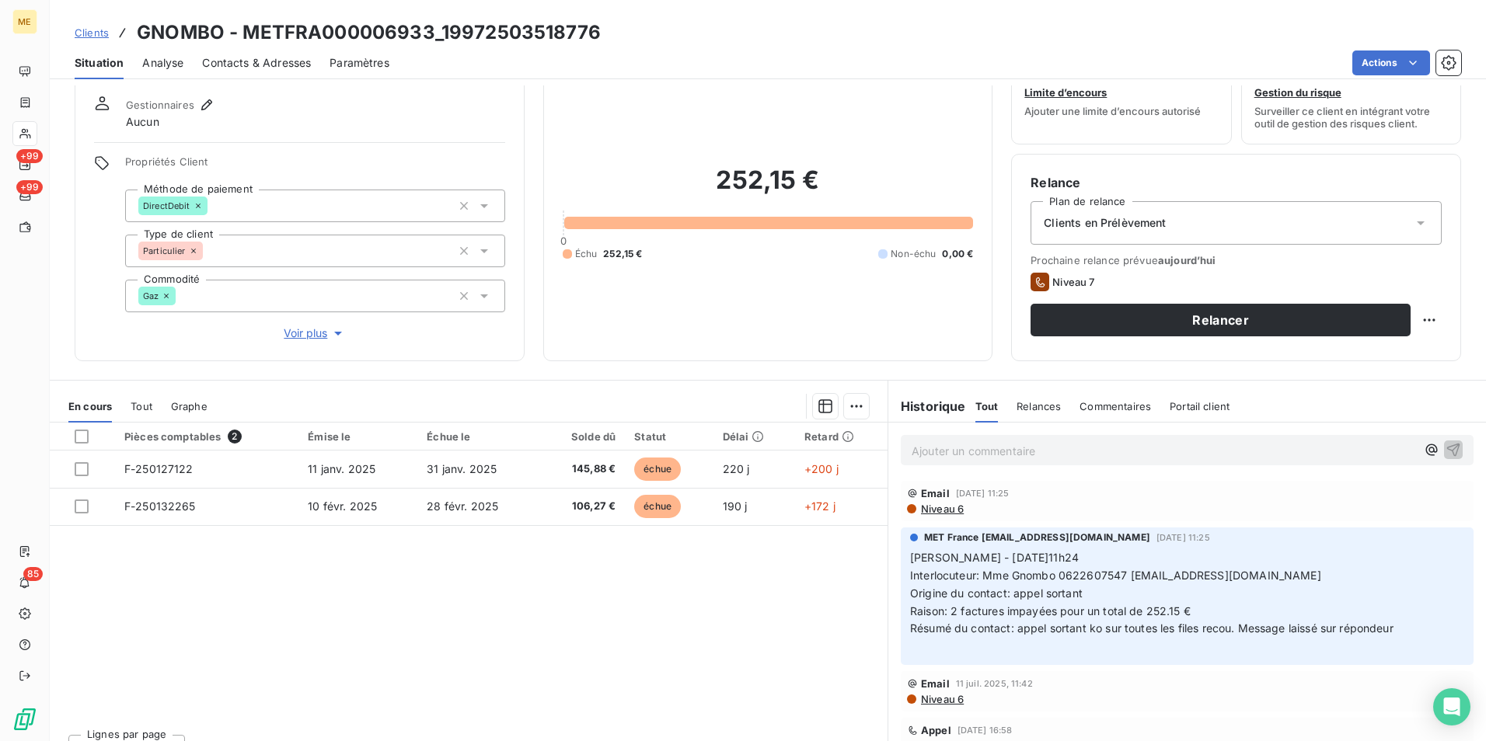
scroll to position [77, 0]
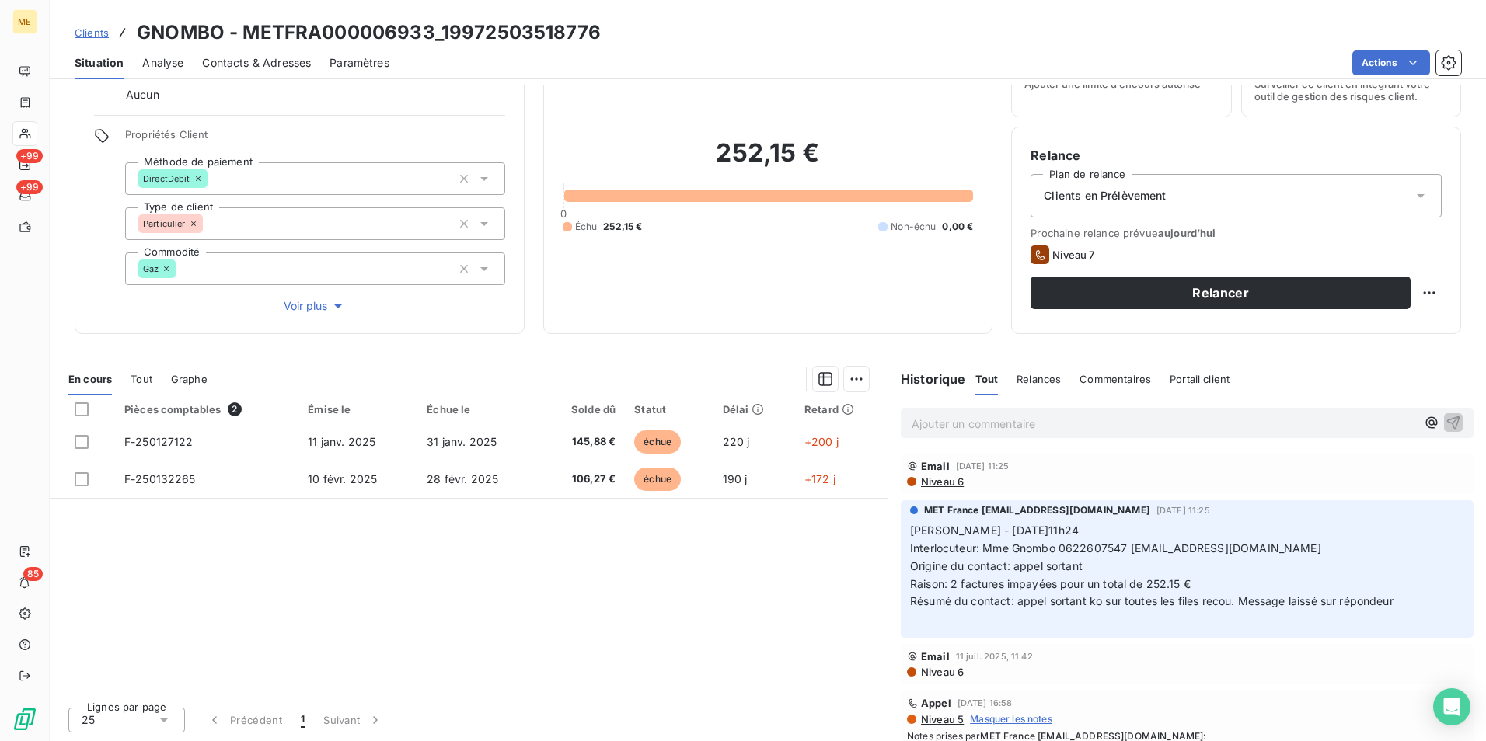
click at [89, 37] on span "Clients" at bounding box center [92, 32] width 34 height 12
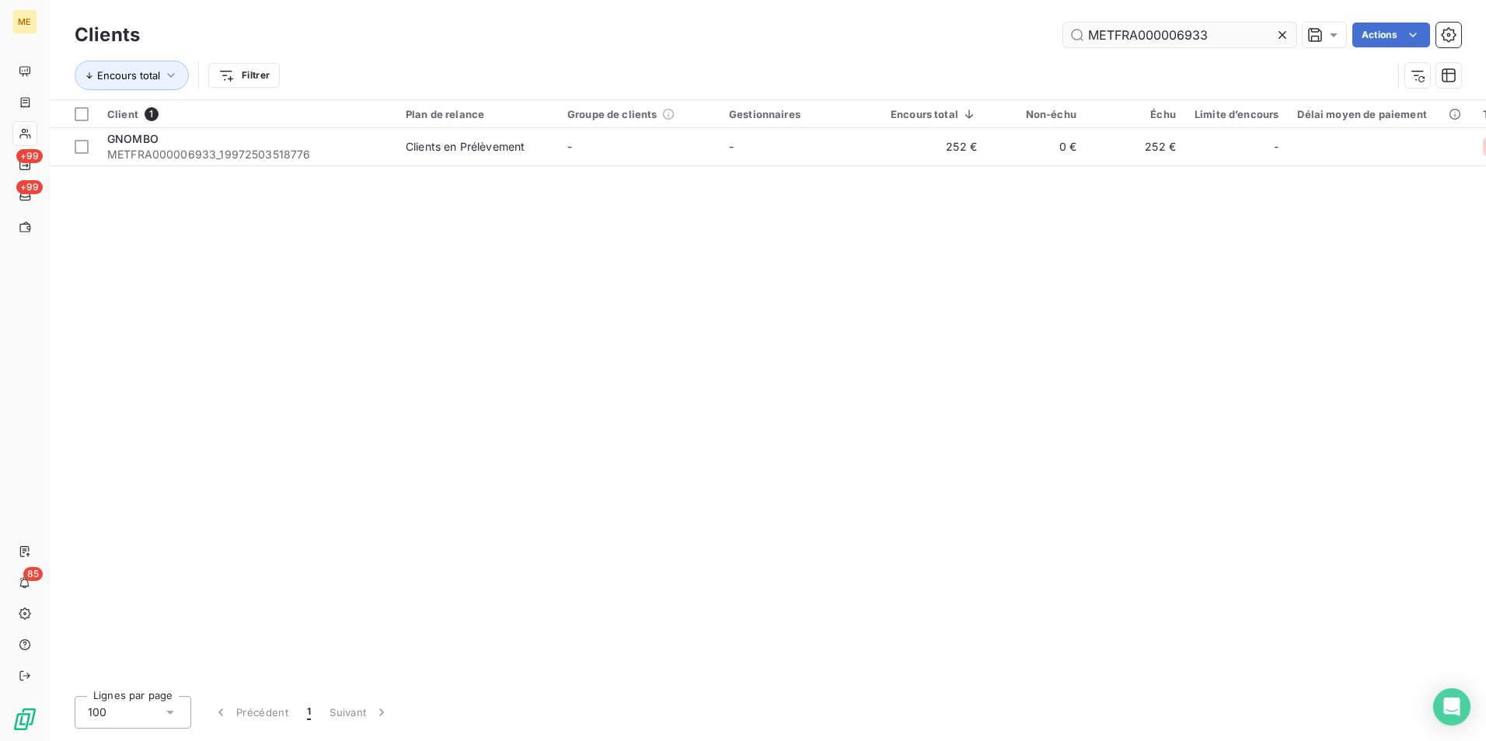
click at [1202, 30] on input "METFRA000006933" at bounding box center [1179, 35] width 233 height 25
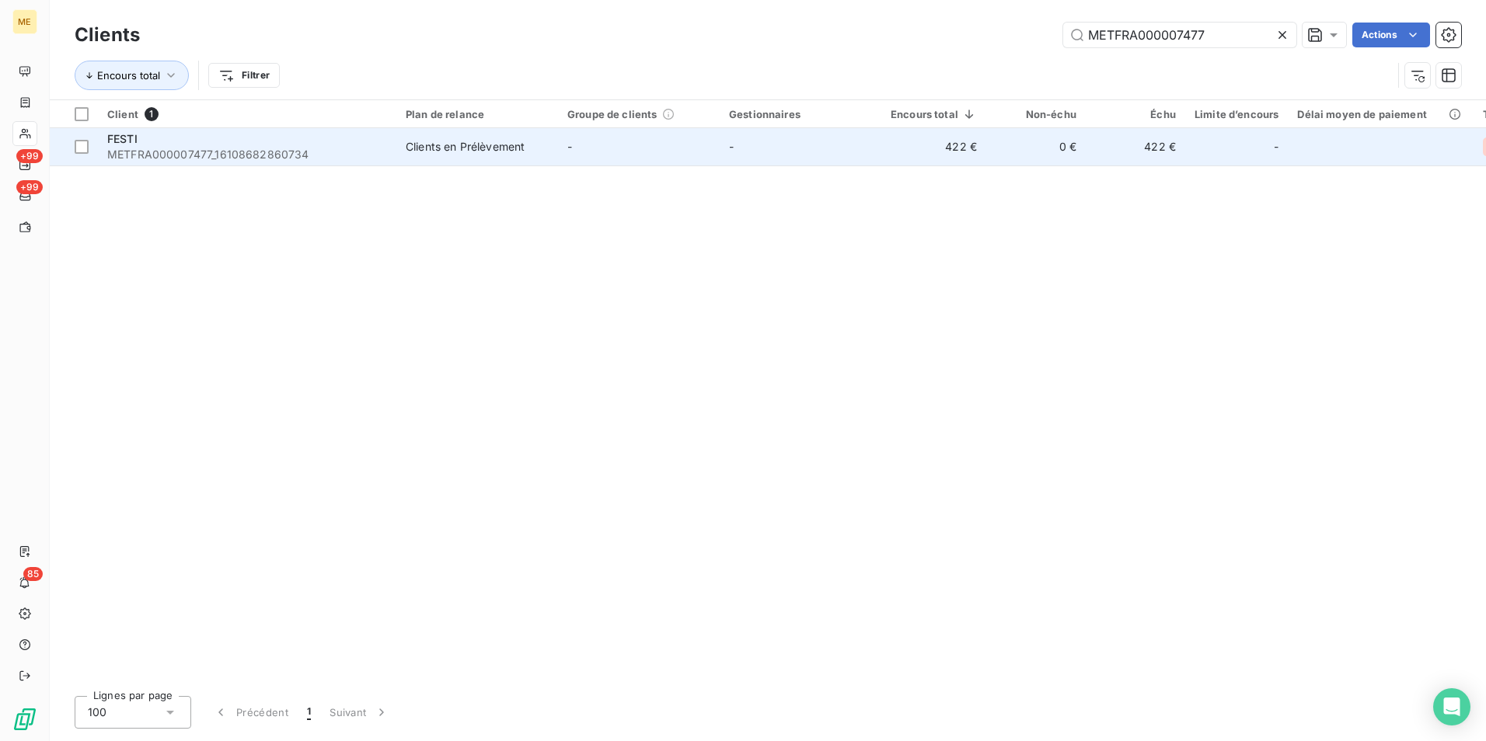
type input "METFRA000007477"
click at [288, 152] on span "METFRA000007477_16108682860734" at bounding box center [247, 155] width 280 height 16
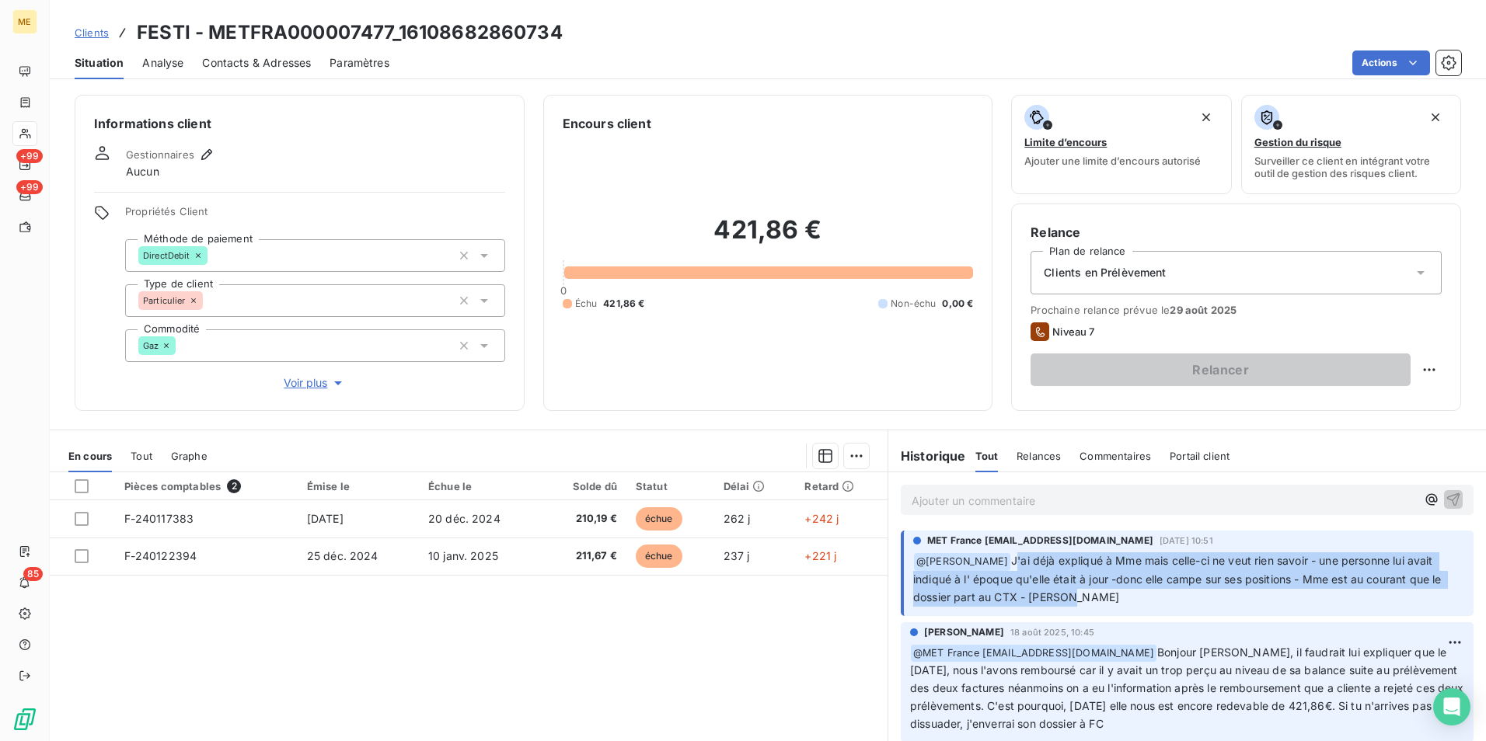
drag, startPoint x: 1006, startPoint y: 560, endPoint x: 1403, endPoint y: 601, distance: 399.2
click at [1403, 601] on p "﻿ @ [PERSON_NAME] J'ai déjà expliqué à Mme mais celle-ci ne veut rien savoir - …" at bounding box center [1188, 580] width 551 height 54
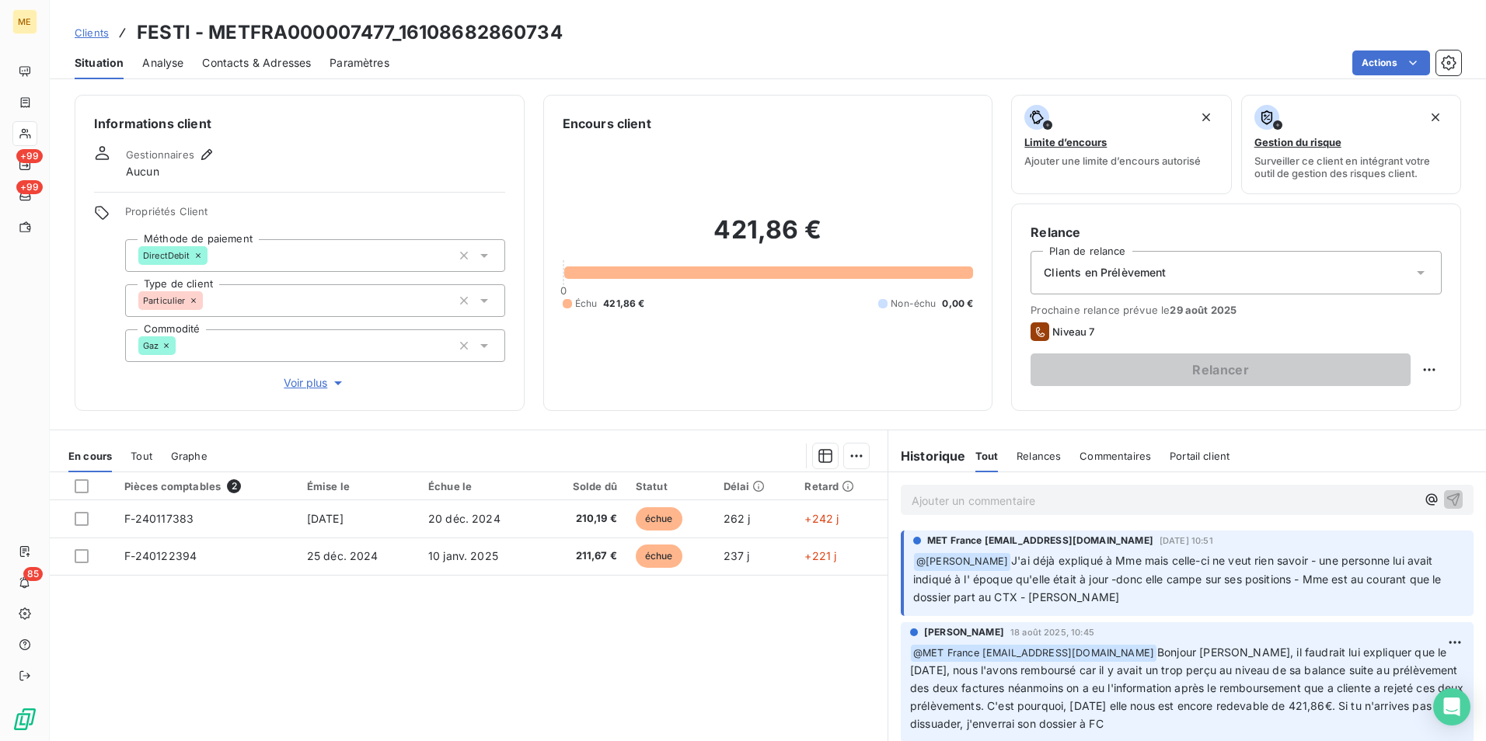
drag, startPoint x: 745, startPoint y: 647, endPoint x: 763, endPoint y: 612, distance: 39.6
click at [745, 647] on div "Pièces comptables 2 Émise le Échue le Solde dû Statut Délai Retard F-240117383 …" at bounding box center [469, 622] width 838 height 299
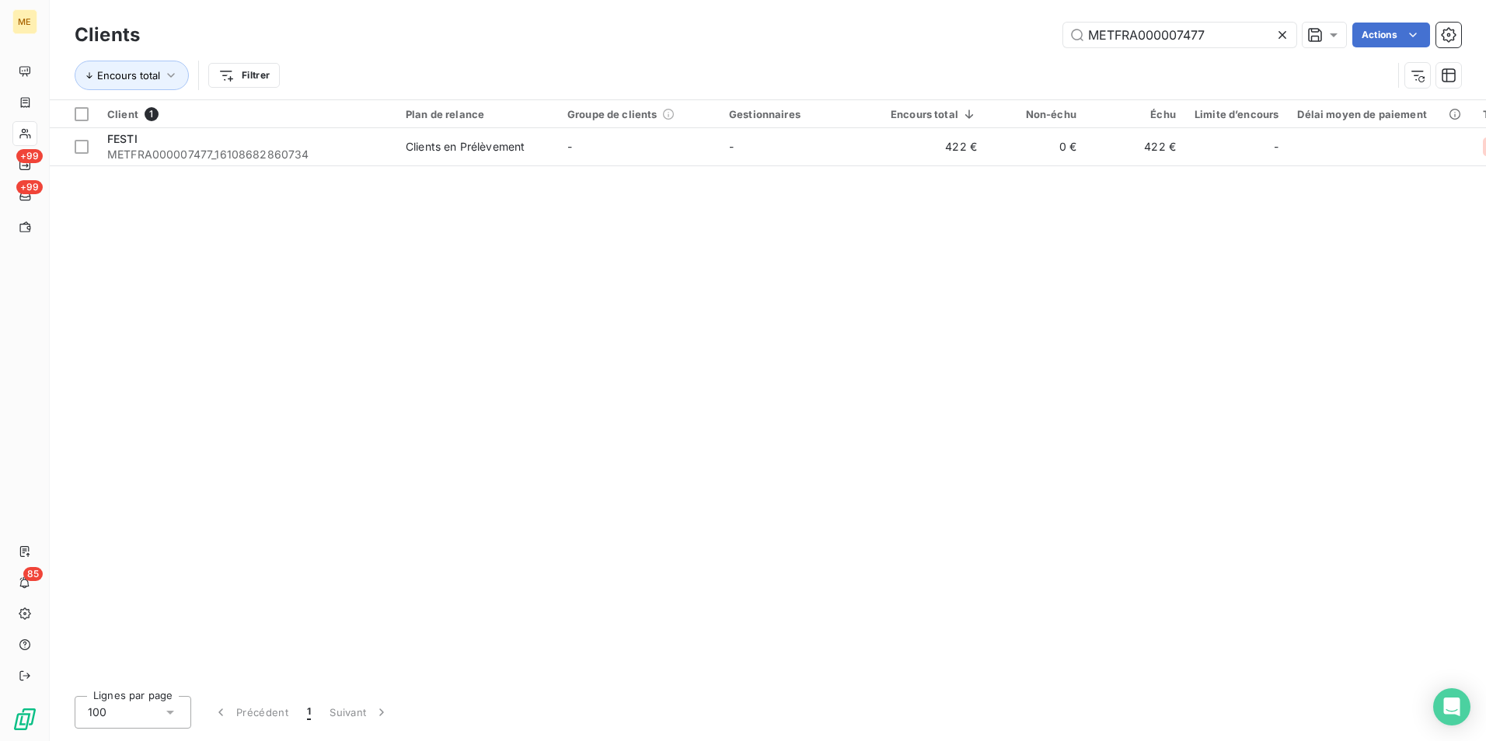
drag, startPoint x: 474, startPoint y: 537, endPoint x: 389, endPoint y: 445, distance: 124.9
click at [474, 537] on div "Client 1 Plan de relance Groupe de clients Gestionnaires Encours total Non-échu…" at bounding box center [768, 392] width 1436 height 584
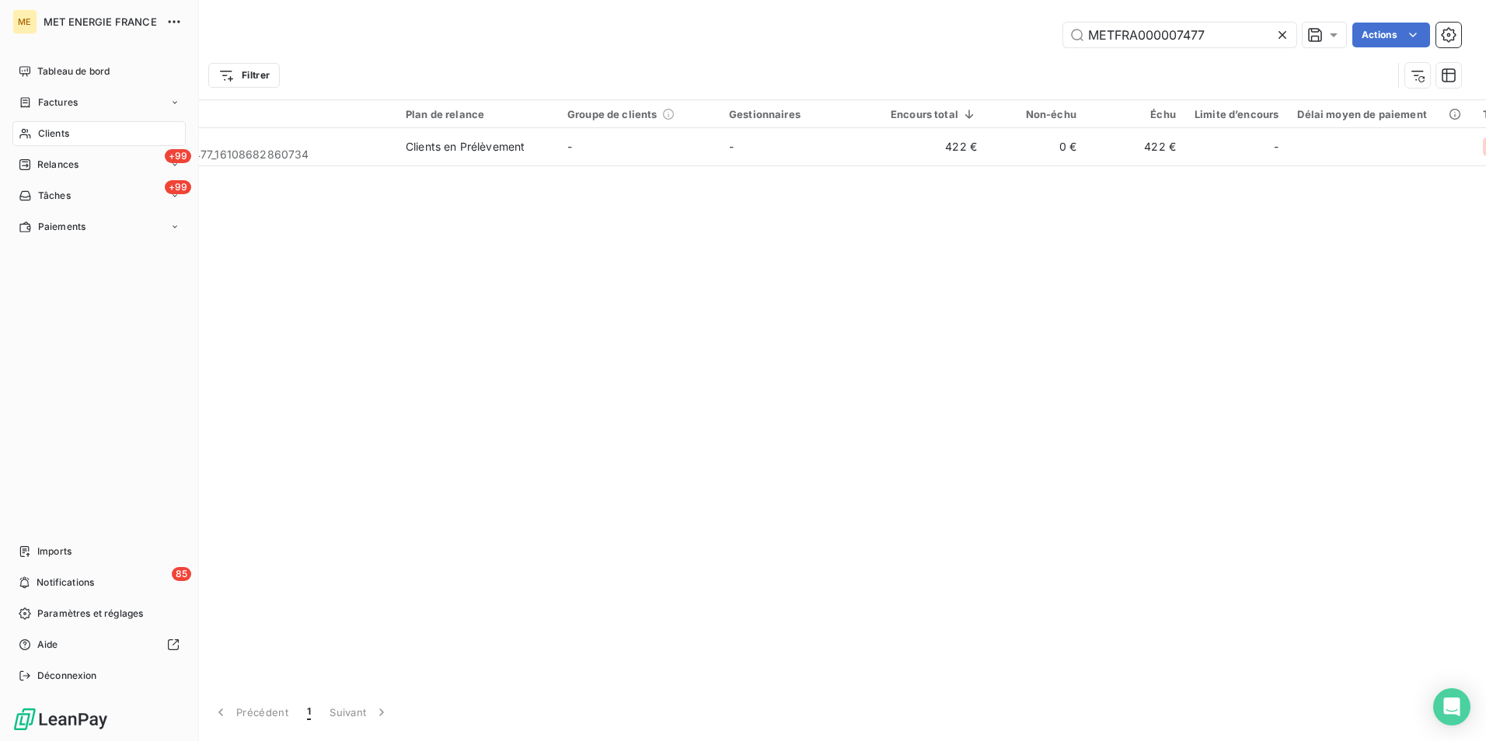
drag, startPoint x: 34, startPoint y: 136, endPoint x: 104, endPoint y: 137, distance: 70.0
click at [34, 136] on div "Clients" at bounding box center [98, 133] width 173 height 25
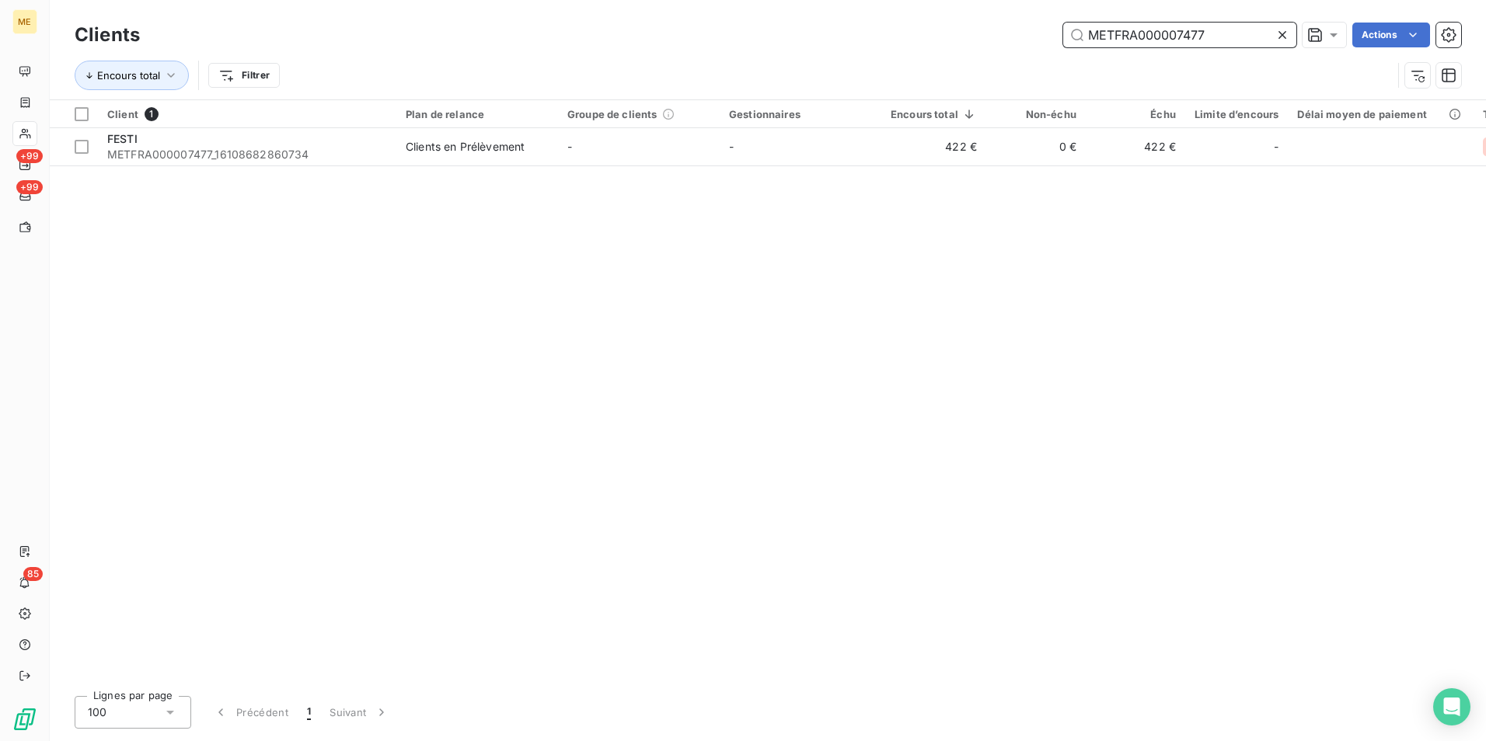
click at [1103, 28] on input "METFRA000007477" at bounding box center [1179, 35] width 233 height 25
paste input "1440"
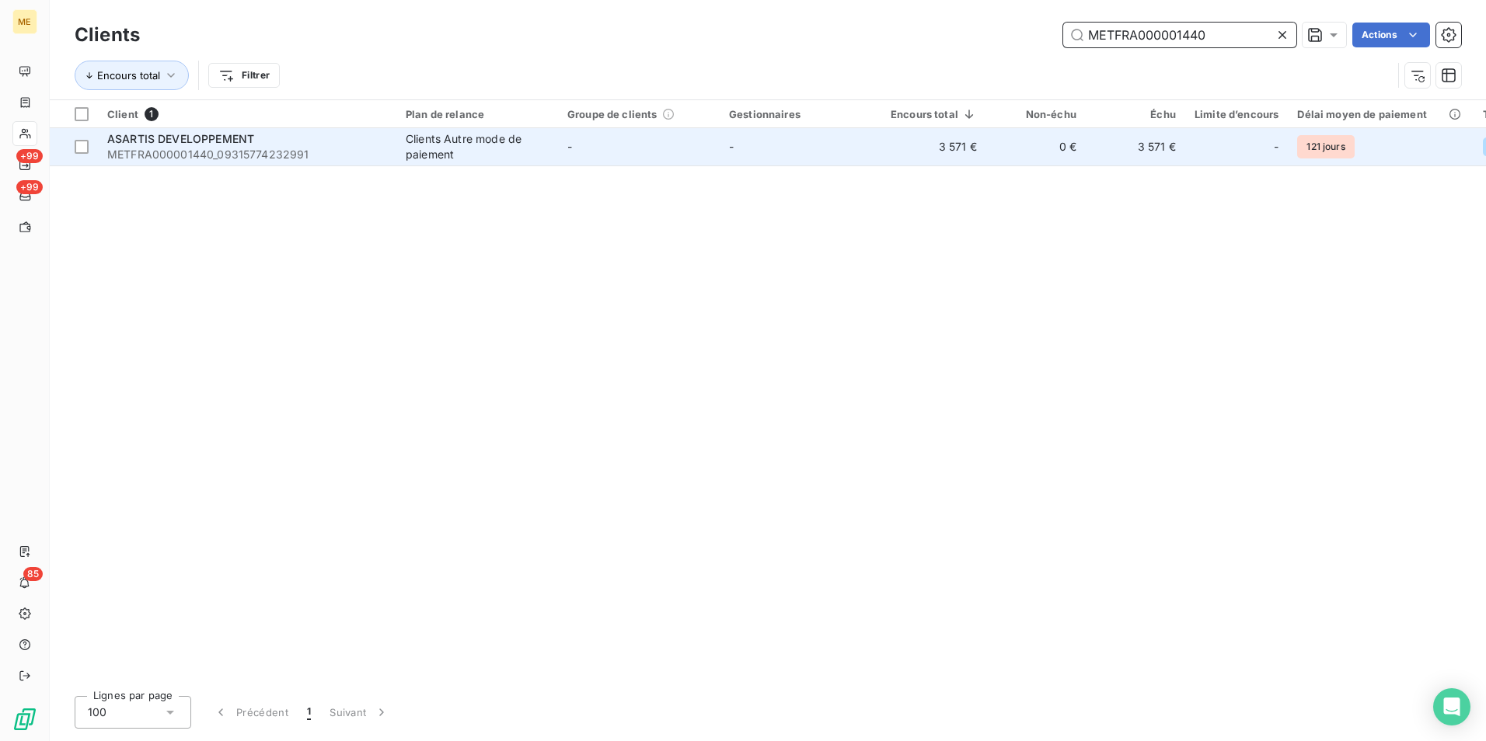
type input "METFRA000001440"
click at [367, 145] on div "ASARTIS DEVELOPPEMENT" at bounding box center [247, 139] width 280 height 16
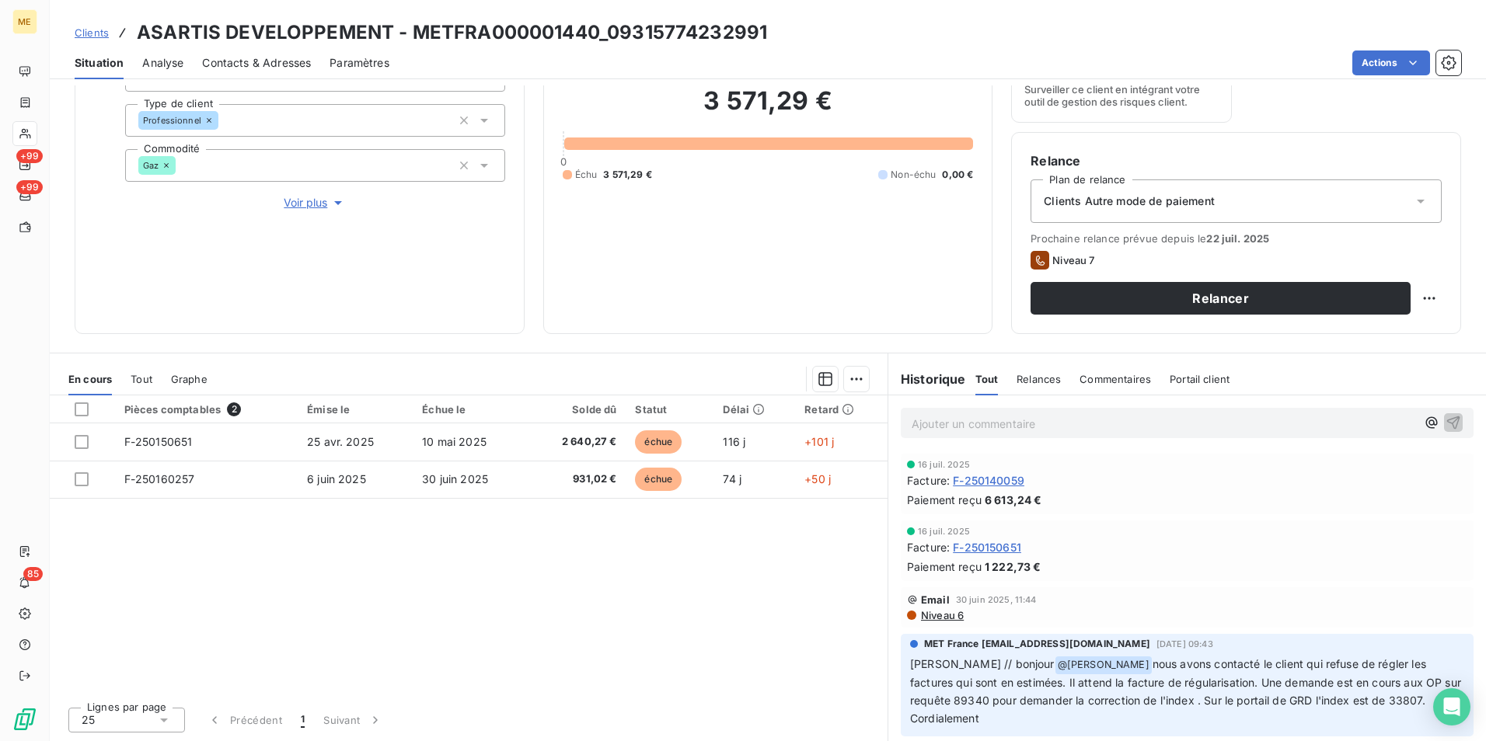
scroll to position [155, 0]
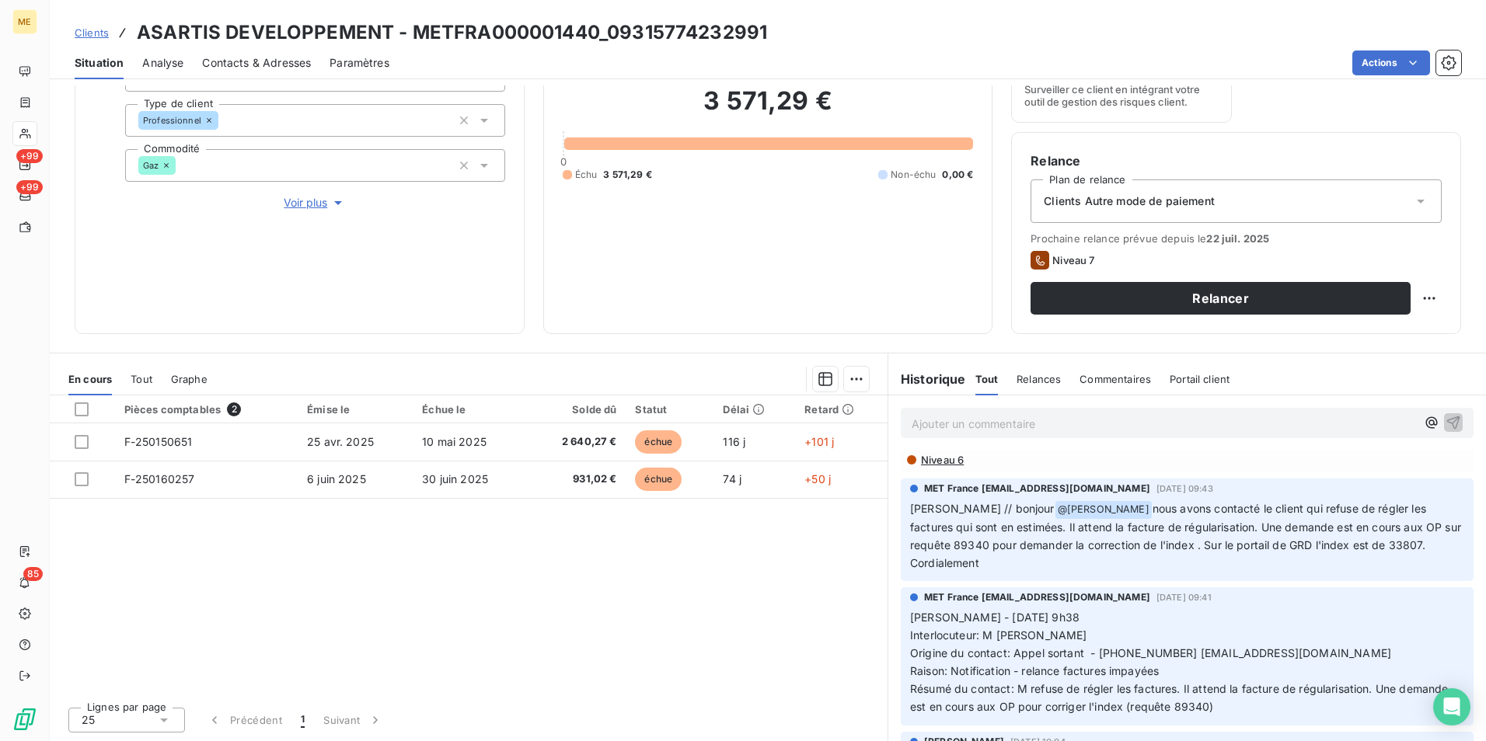
drag, startPoint x: 1101, startPoint y: 509, endPoint x: 1418, endPoint y: 573, distance: 322.7
click at [1418, 573] on div "MET France [EMAIL_ADDRESS][DOMAIN_NAME] [DATE] 09:43 [PERSON_NAME] // bonjour @…" at bounding box center [1187, 530] width 573 height 103
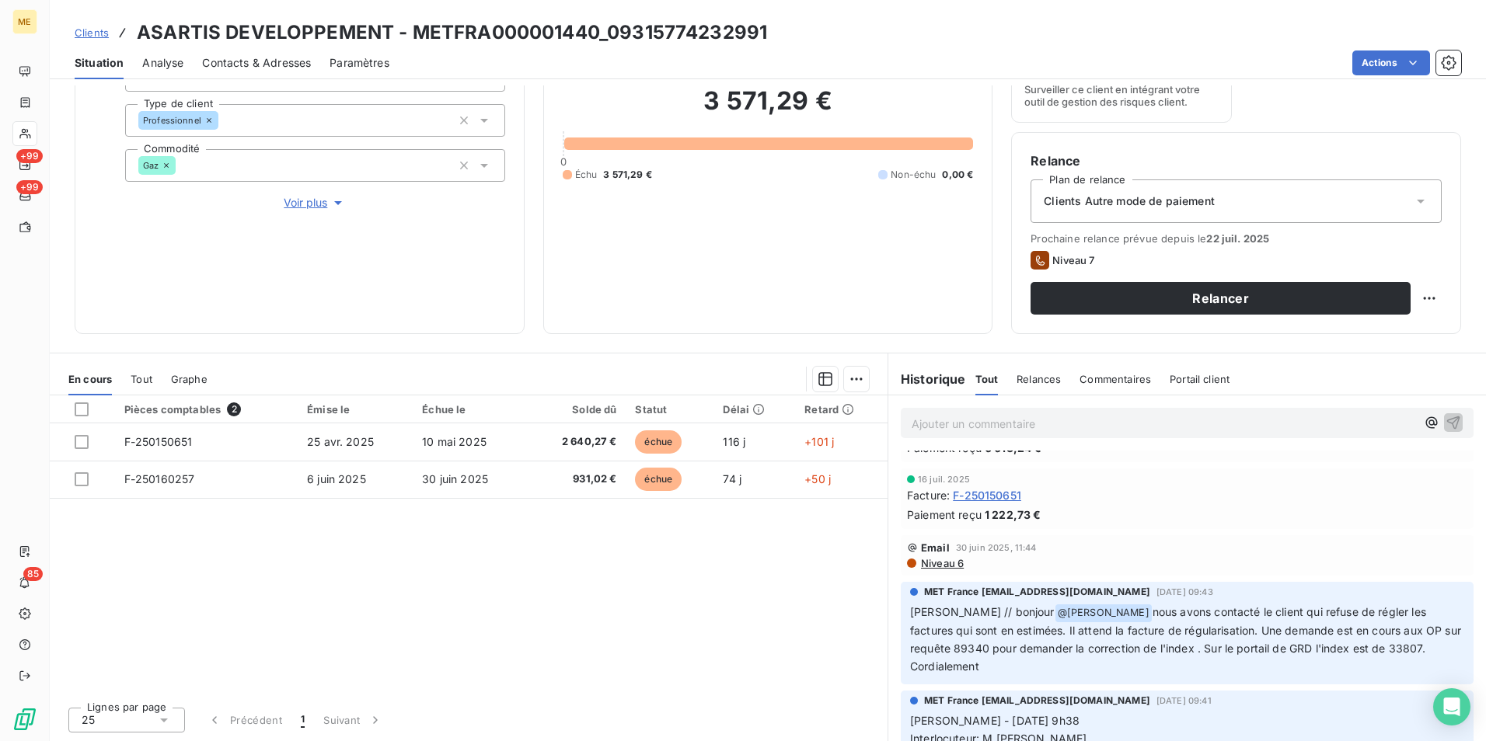
scroll to position [78, 0]
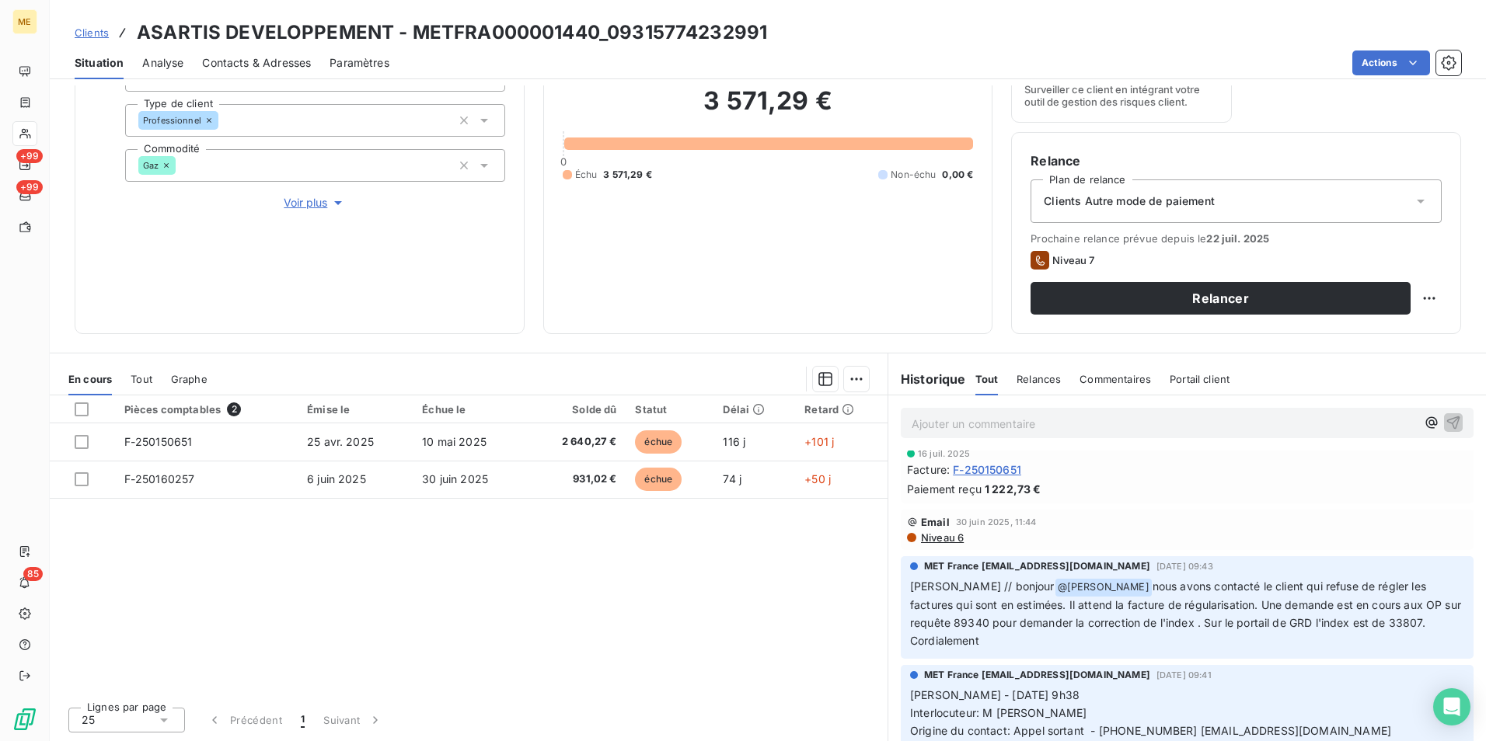
click at [1117, 586] on span "nous avons contacté le client qui refuse de régler les factures qui sont en est…" at bounding box center [1187, 614] width 554 height 68
click at [1071, 587] on p "[PERSON_NAME] // bonjour @ [PERSON_NAME] nous avons contacté le client qui refu…" at bounding box center [1187, 614] width 554 height 72
drag, startPoint x: 1073, startPoint y: 587, endPoint x: 1033, endPoint y: 647, distance: 71.8
click at [1033, 647] on p "[PERSON_NAME] // bonjour @ [PERSON_NAME] nous avons contacté le client qui refu…" at bounding box center [1187, 614] width 554 height 72
drag, startPoint x: 1033, startPoint y: 647, endPoint x: 983, endPoint y: 638, distance: 50.5
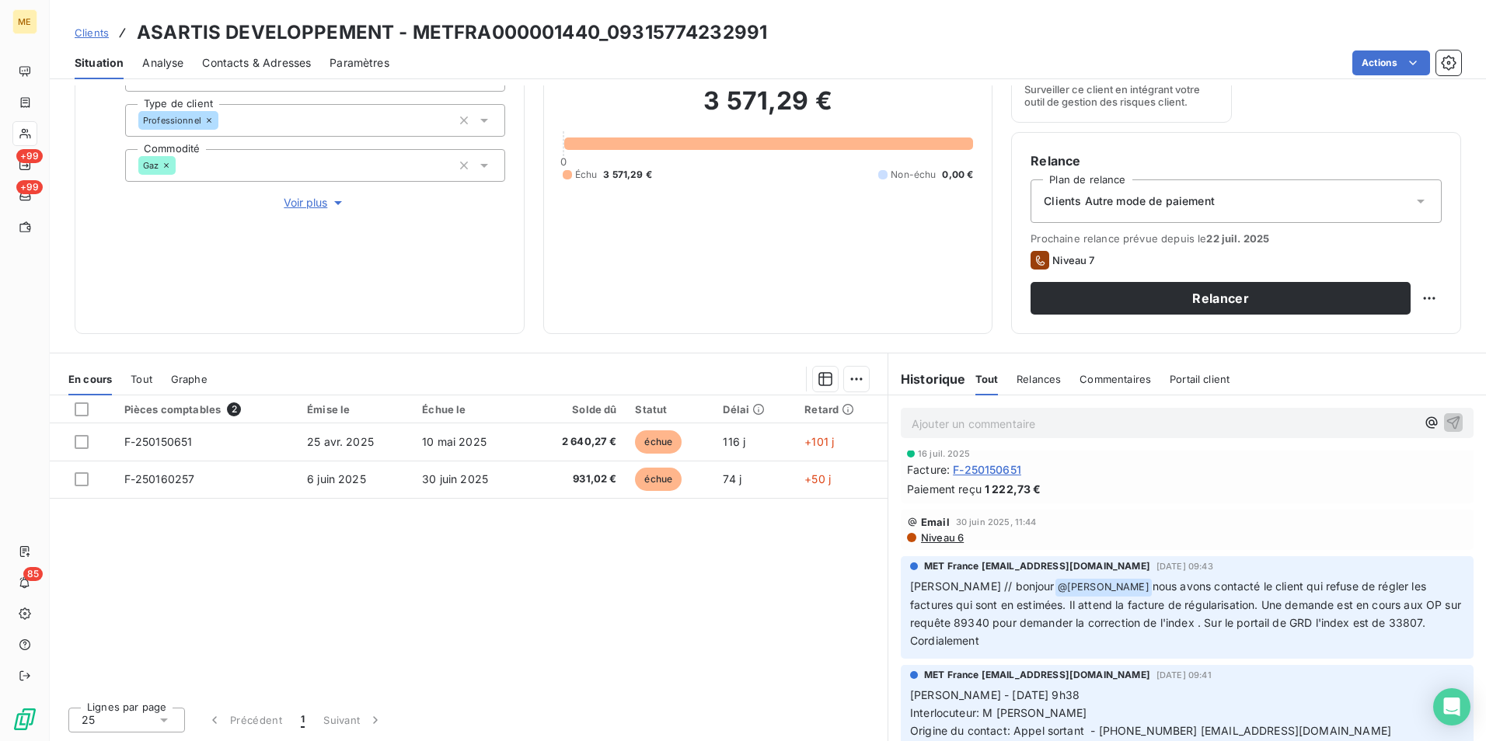
click at [983, 638] on p "[PERSON_NAME] // bonjour @ [PERSON_NAME] nous avons contacté le client qui refu…" at bounding box center [1187, 614] width 554 height 72
drag, startPoint x: 939, startPoint y: 621, endPoint x: 905, endPoint y: 621, distance: 34.2
click at [910, 621] on span "nous avons contacté le client qui refuse de régler les factures qui sont en est…" at bounding box center [1187, 614] width 554 height 68
copy span "89340"
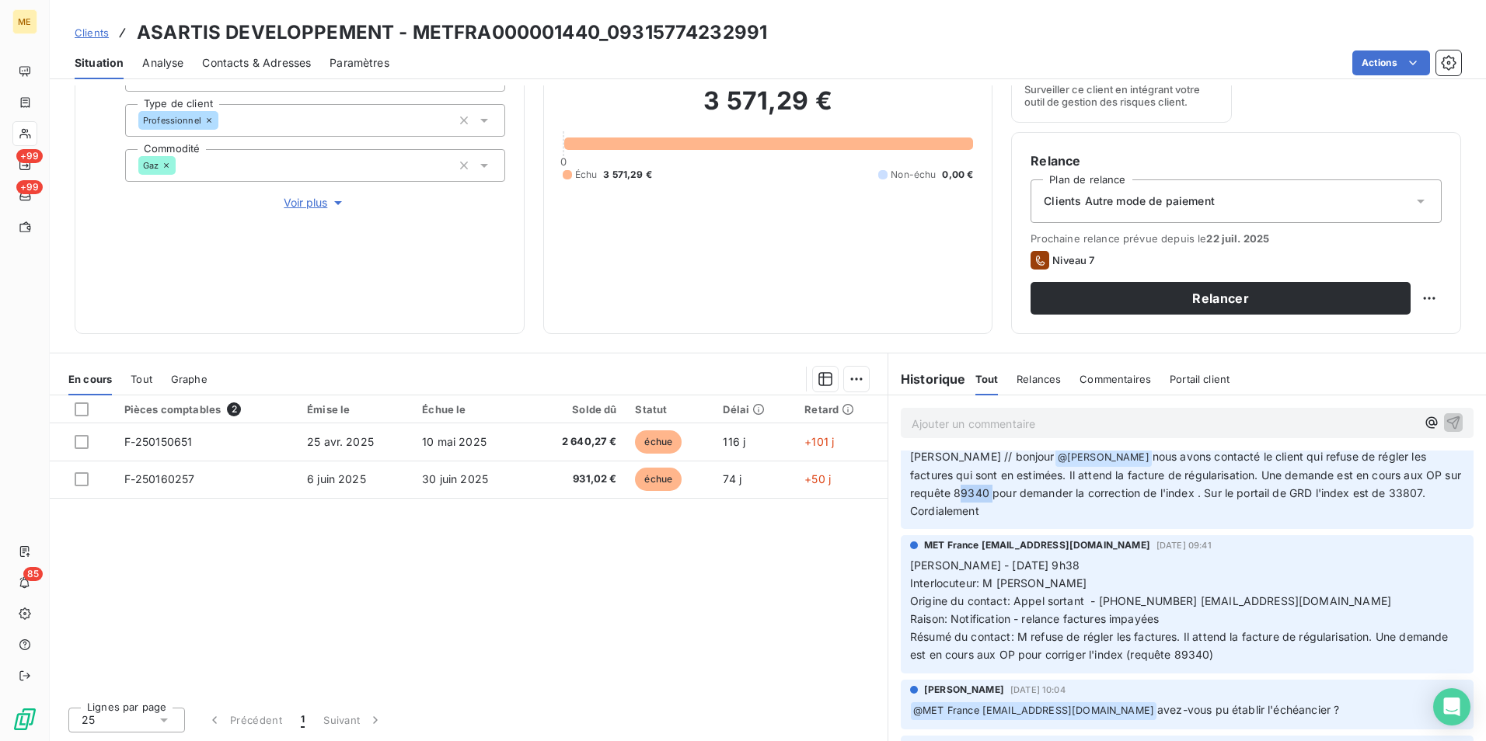
scroll to position [233, 0]
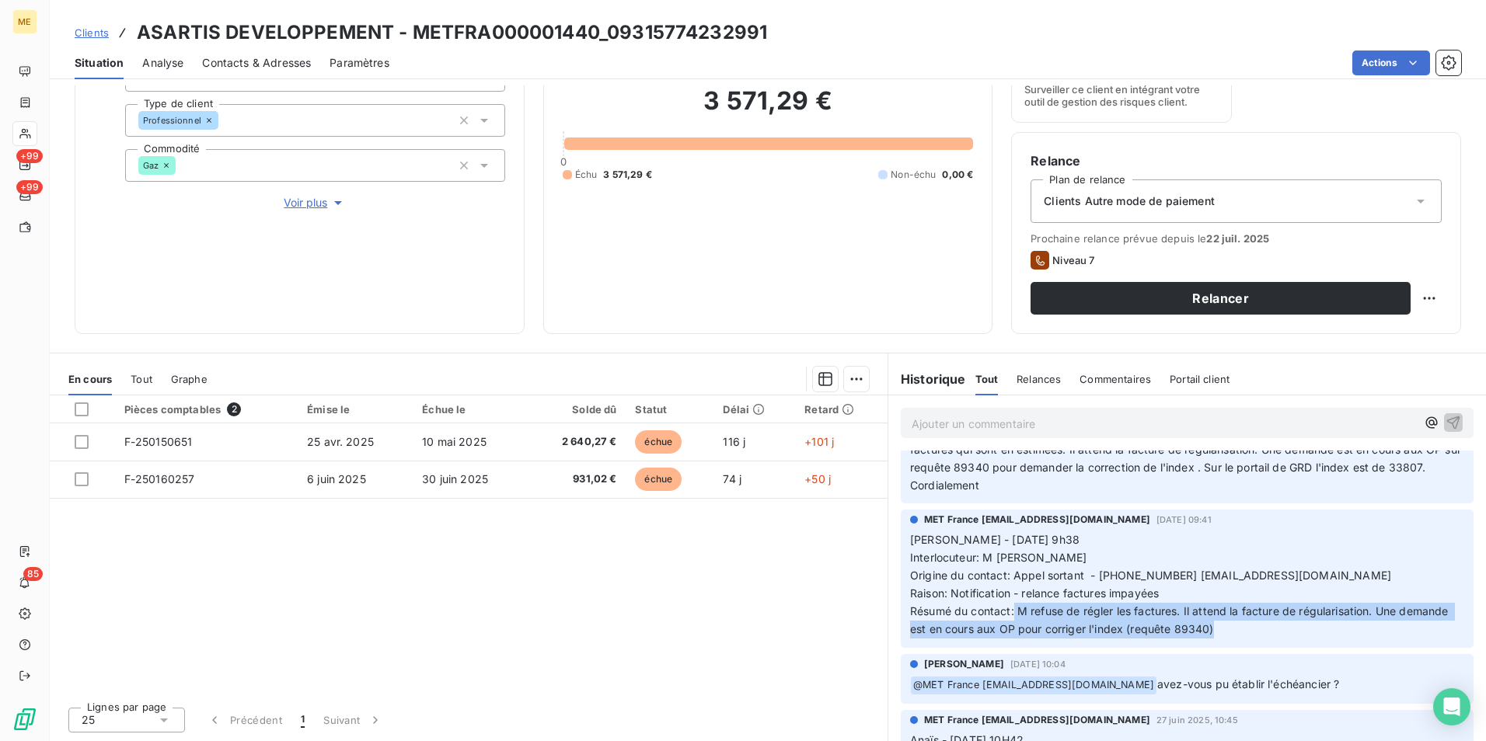
drag, startPoint x: 1008, startPoint y: 613, endPoint x: 1399, endPoint y: 627, distance: 391.2
click at [1399, 627] on p "[PERSON_NAME] - [DATE] 9h38 Interlocuteur: [PERSON_NAME] du contact: Appel sort…" at bounding box center [1187, 585] width 554 height 106
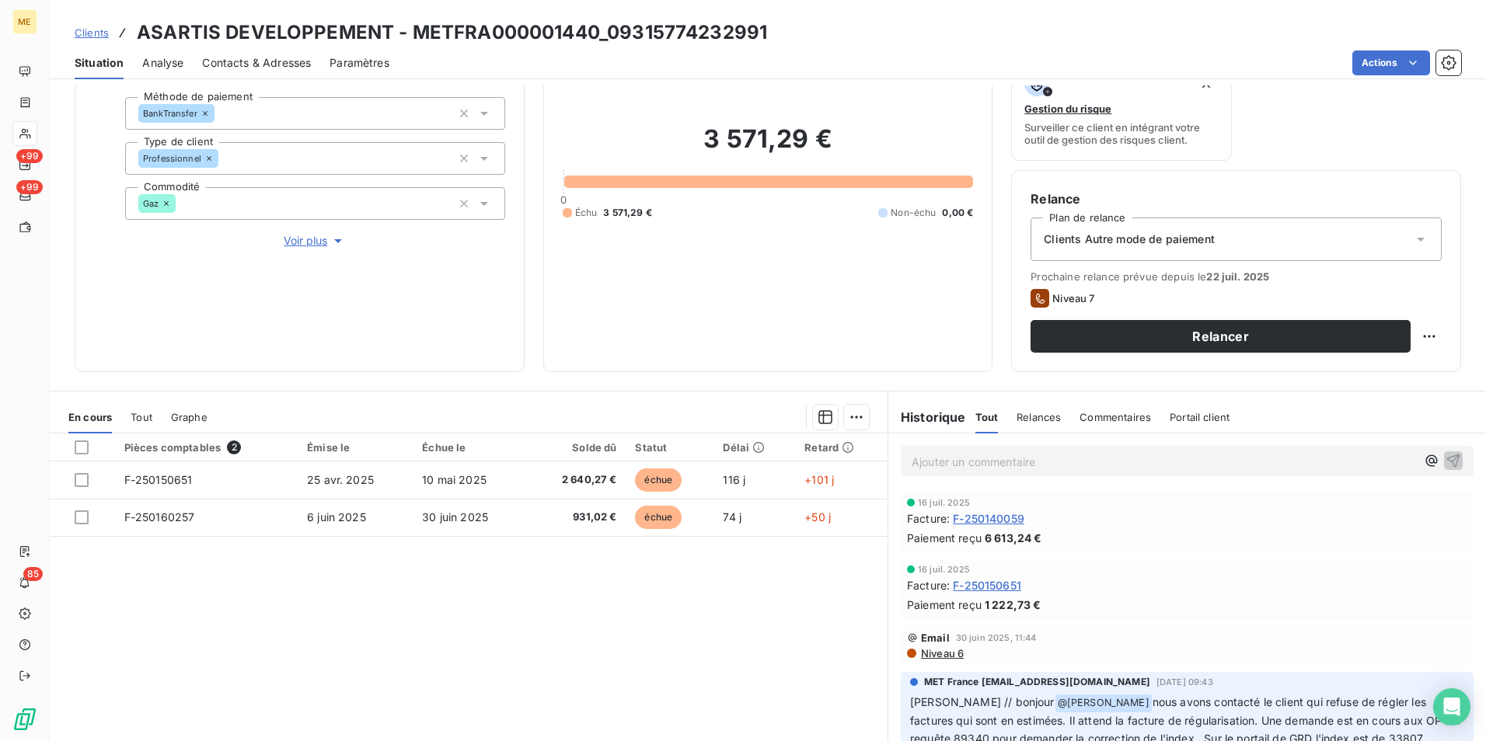
scroll to position [155, 0]
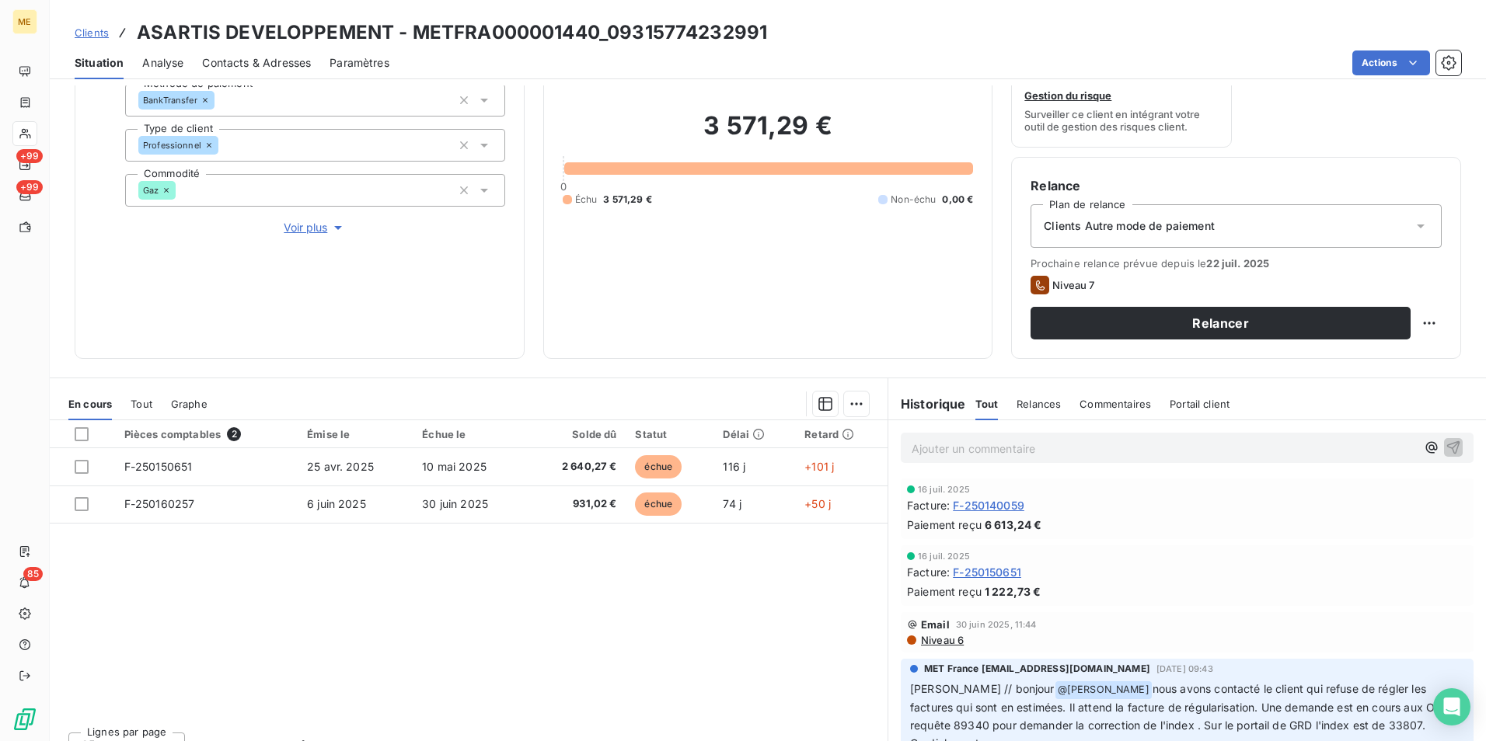
click at [977, 454] on p "Ajouter un commentaire ﻿" at bounding box center [1164, 448] width 504 height 19
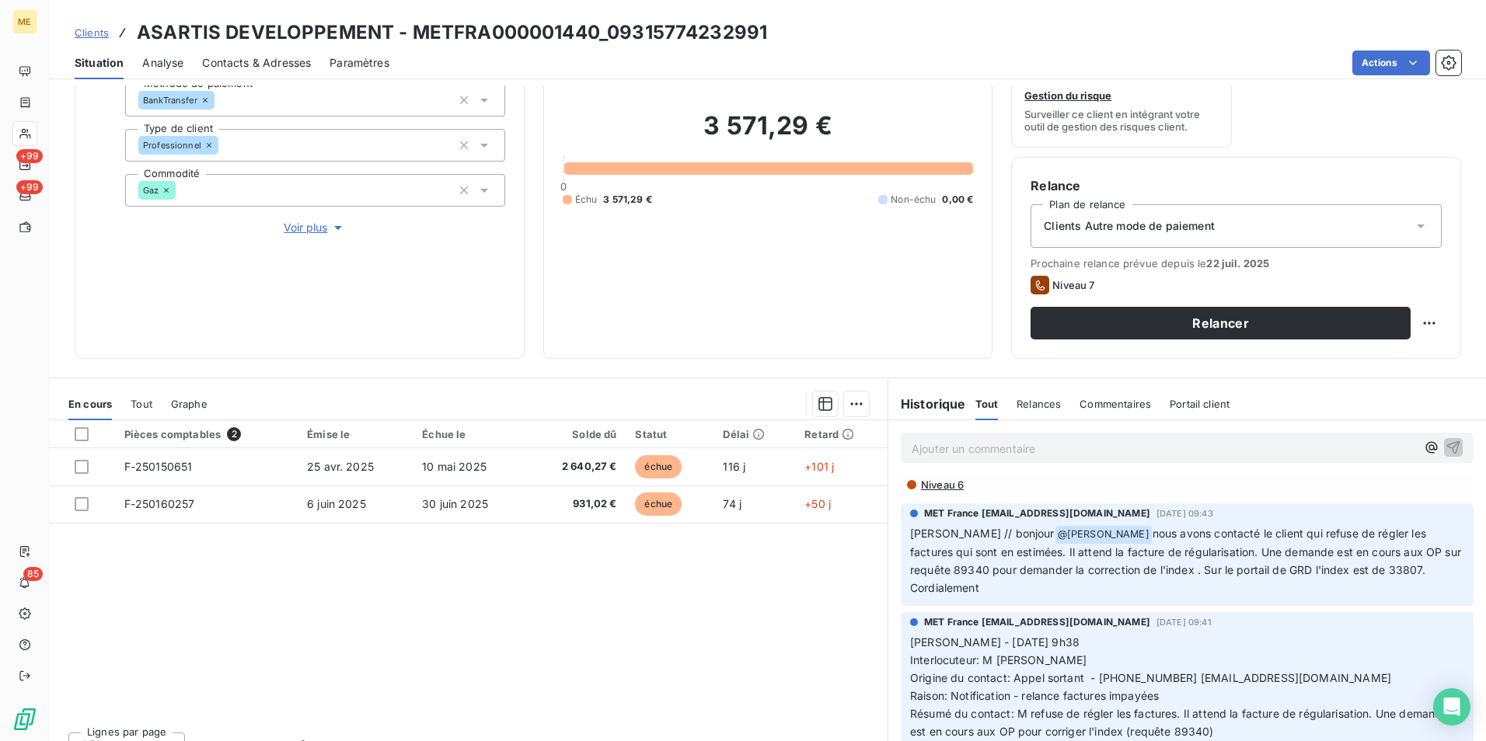
click at [983, 451] on p "Ajouter un commentaire ﻿" at bounding box center [1164, 448] width 504 height 19
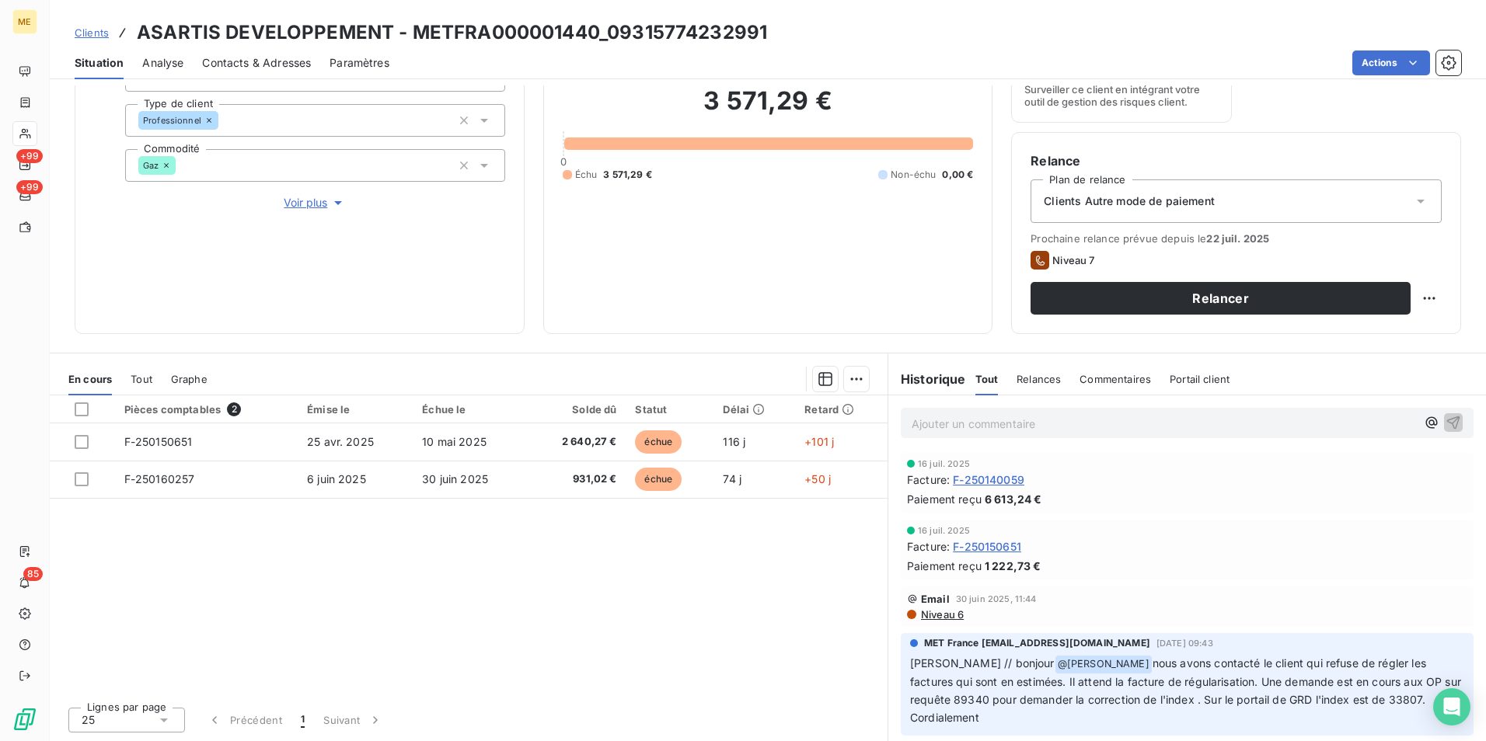
scroll to position [0, 0]
drag, startPoint x: 1005, startPoint y: 595, endPoint x: 669, endPoint y: 575, distance: 336.3
click at [669, 575] on div "Pièces comptables 2 Émise le Échue le Solde dû Statut Délai Retard F-250150651 …" at bounding box center [469, 545] width 838 height 299
